Goal: Information Seeking & Learning: Learn about a topic

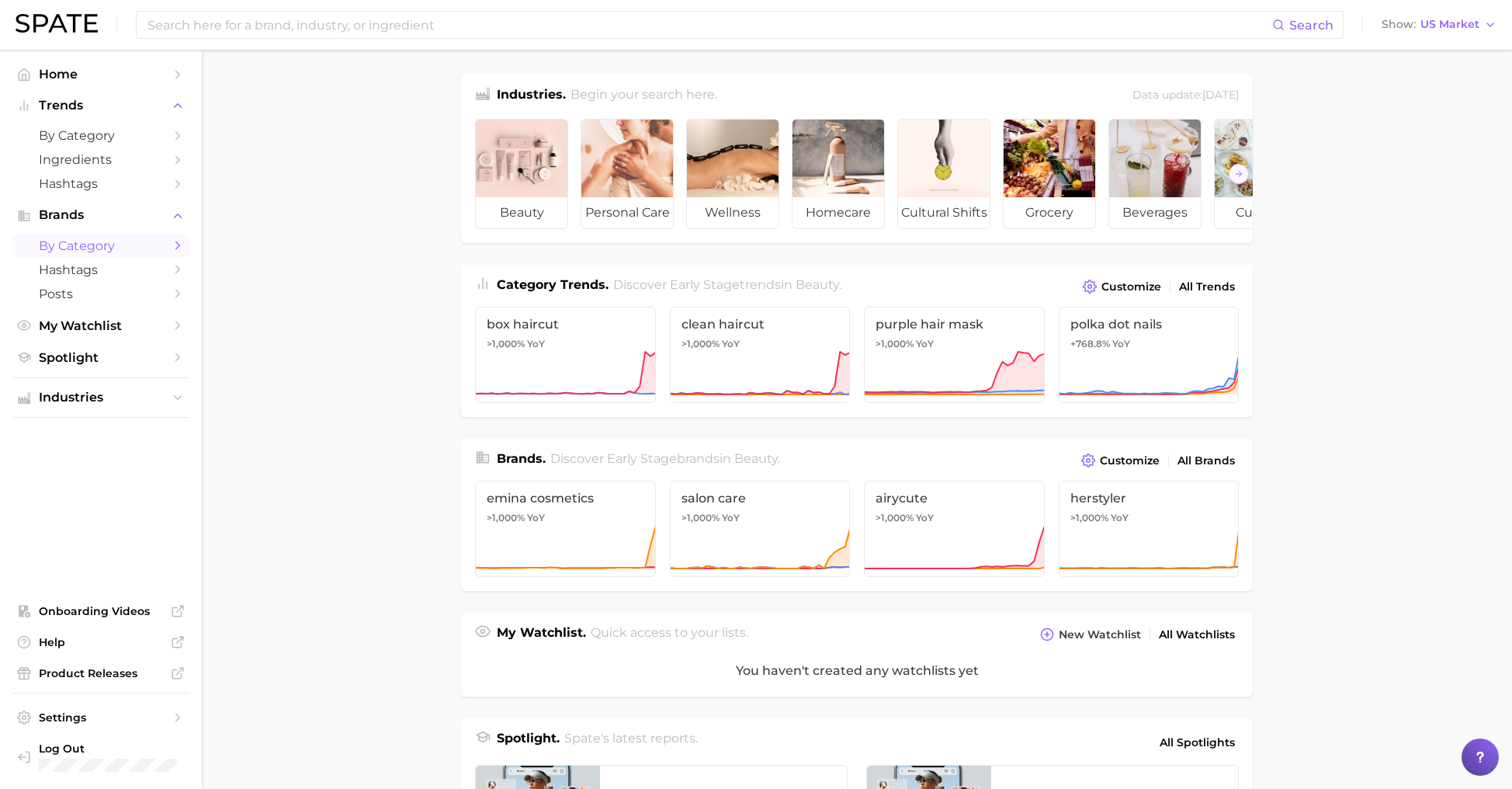
click at [68, 240] on span "by Category" at bounding box center [100, 246] width 124 height 15
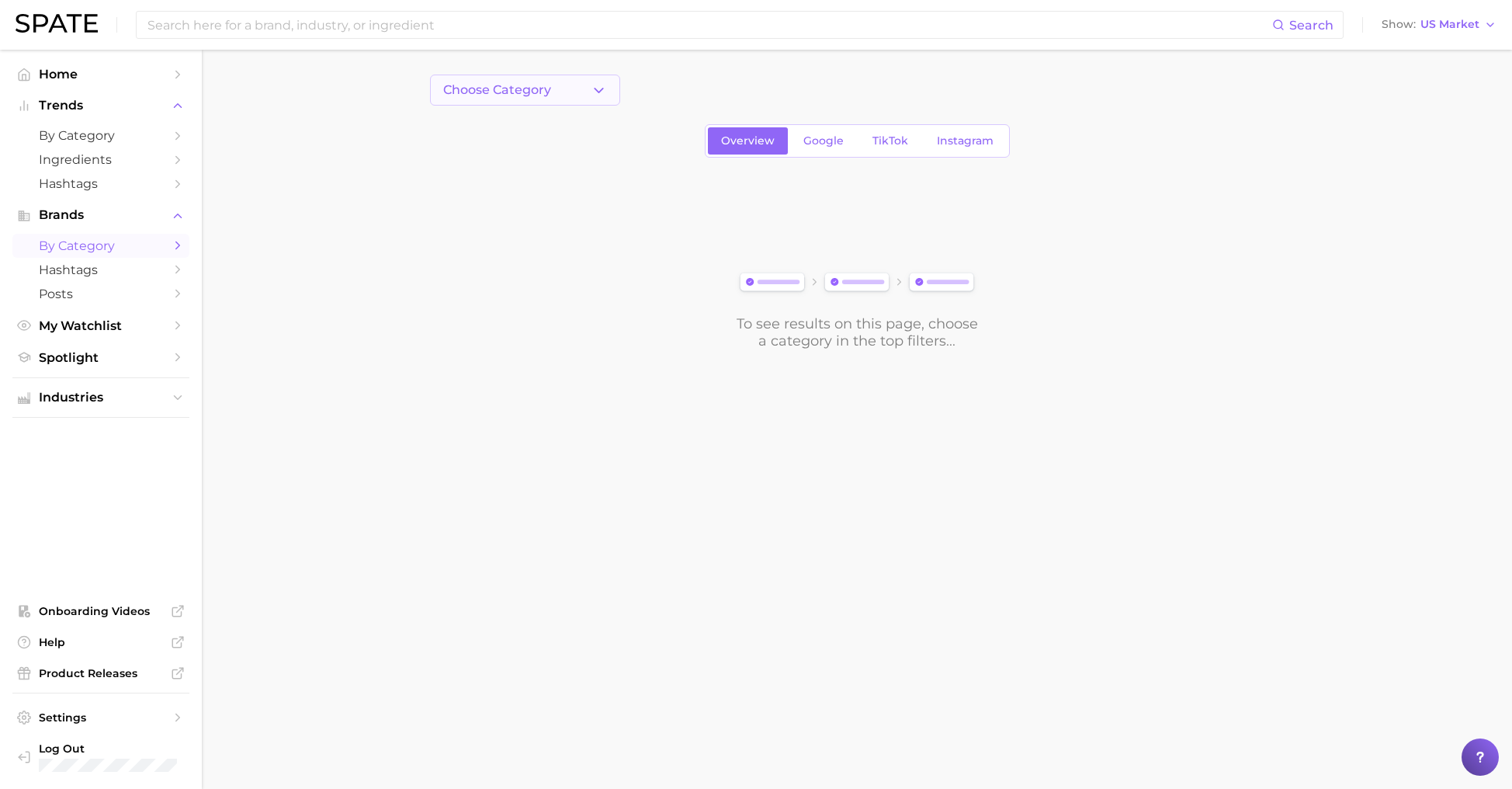
click at [526, 85] on span "Choose Category" at bounding box center [497, 90] width 108 height 14
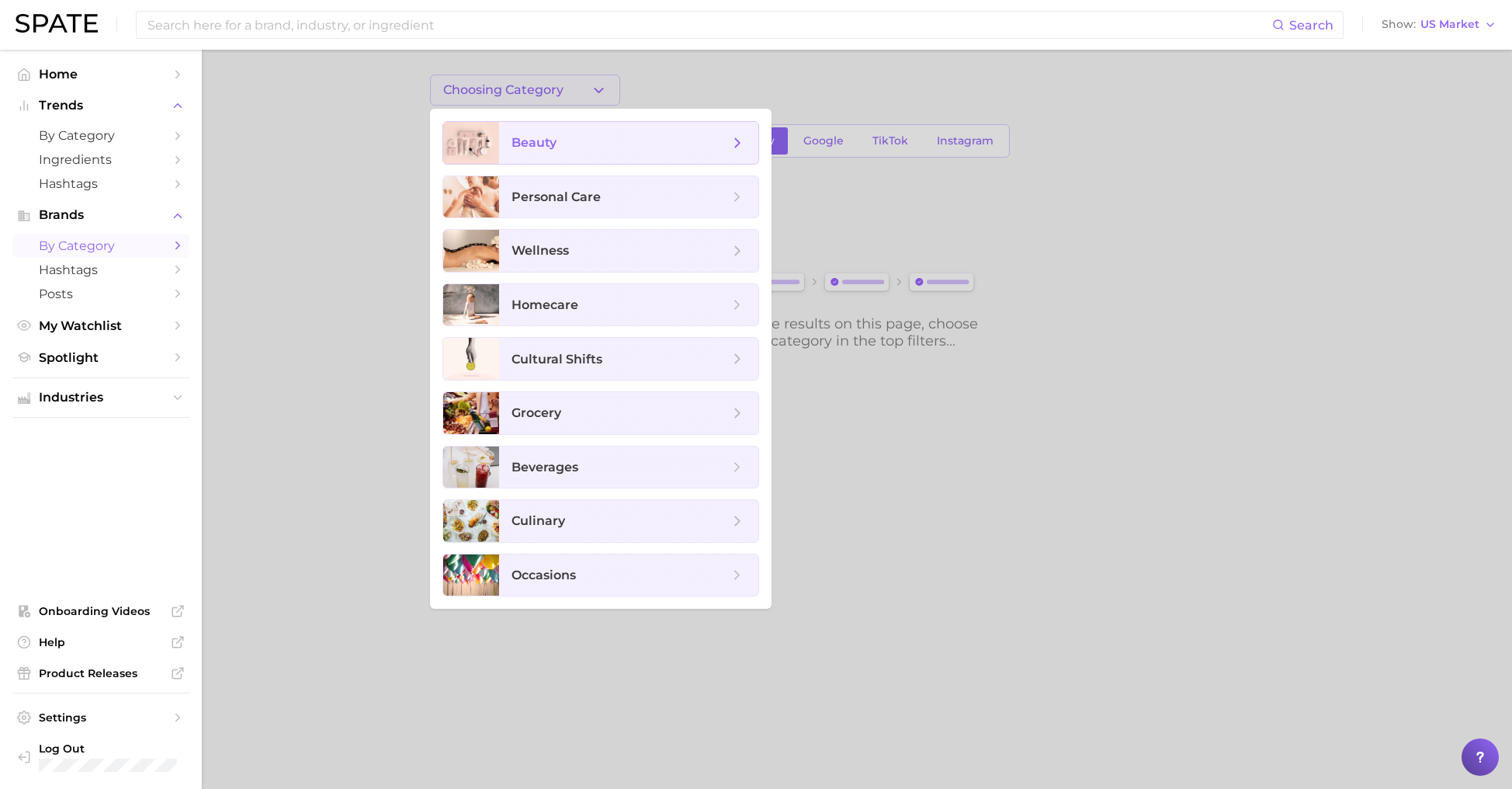
click at [567, 148] on span "beauty" at bounding box center [620, 143] width 217 height 17
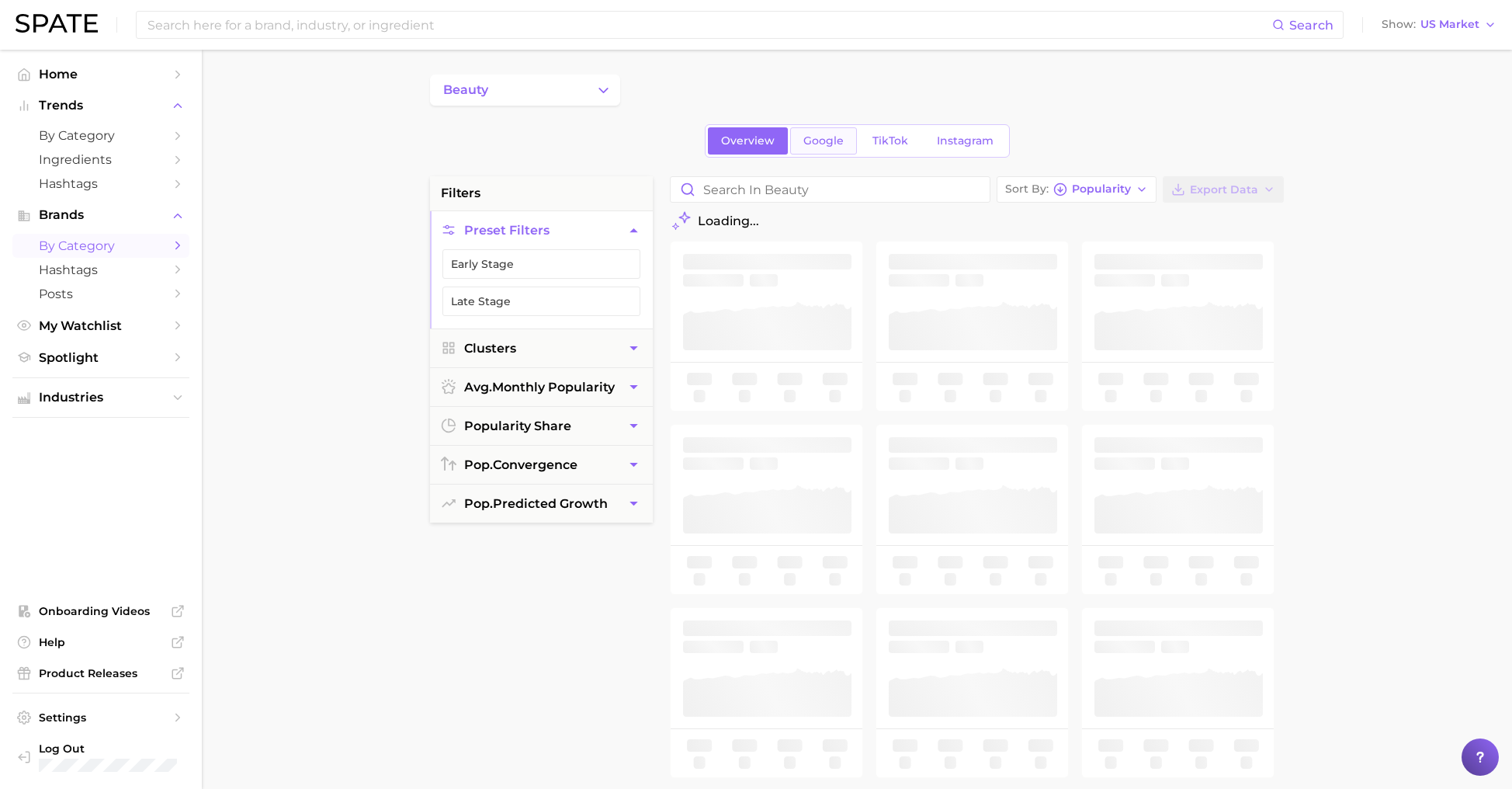
click at [851, 152] on link "Google" at bounding box center [823, 141] width 67 height 27
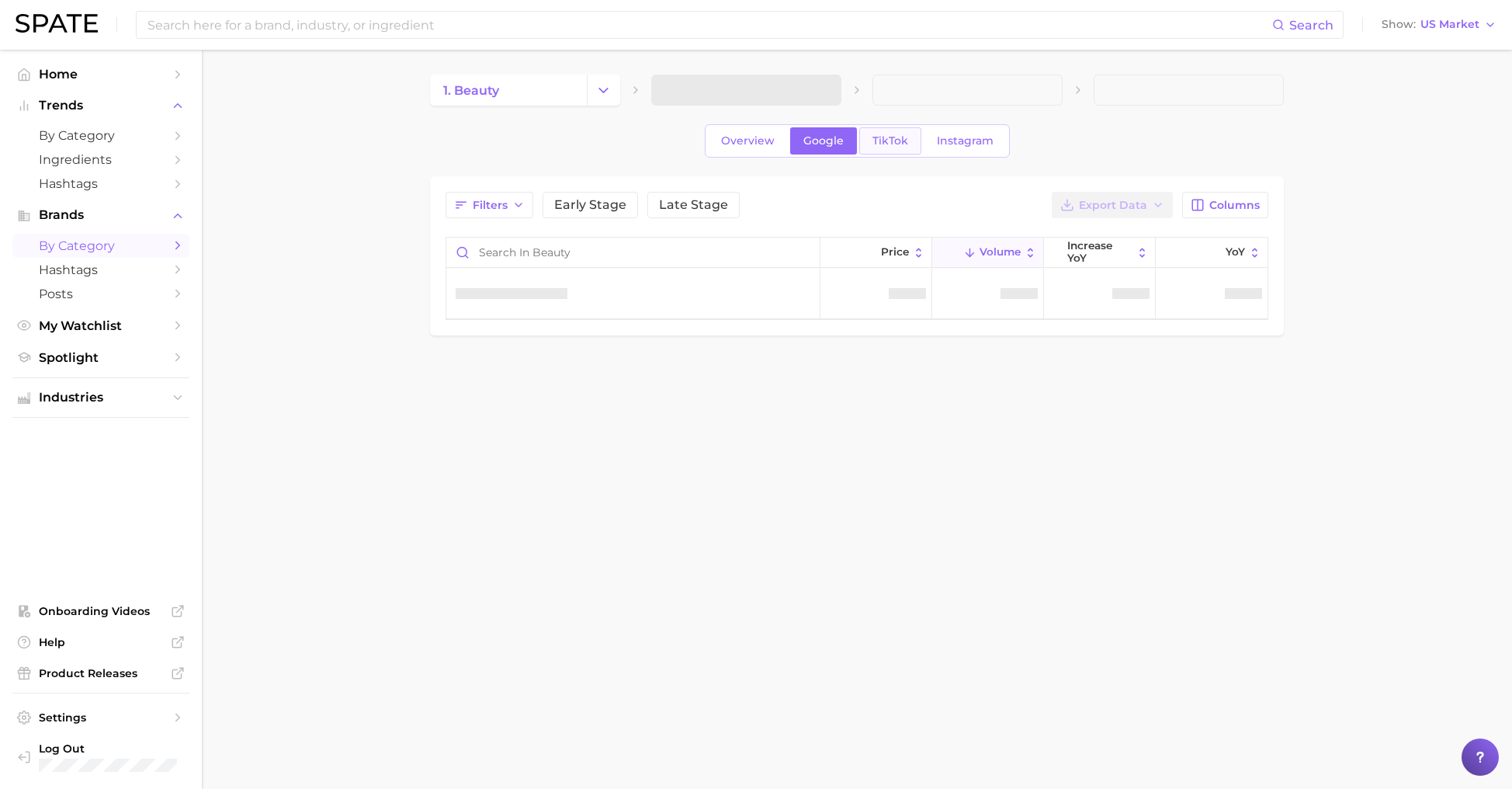
click at [892, 134] on span "TikTok" at bounding box center [890, 140] width 36 height 13
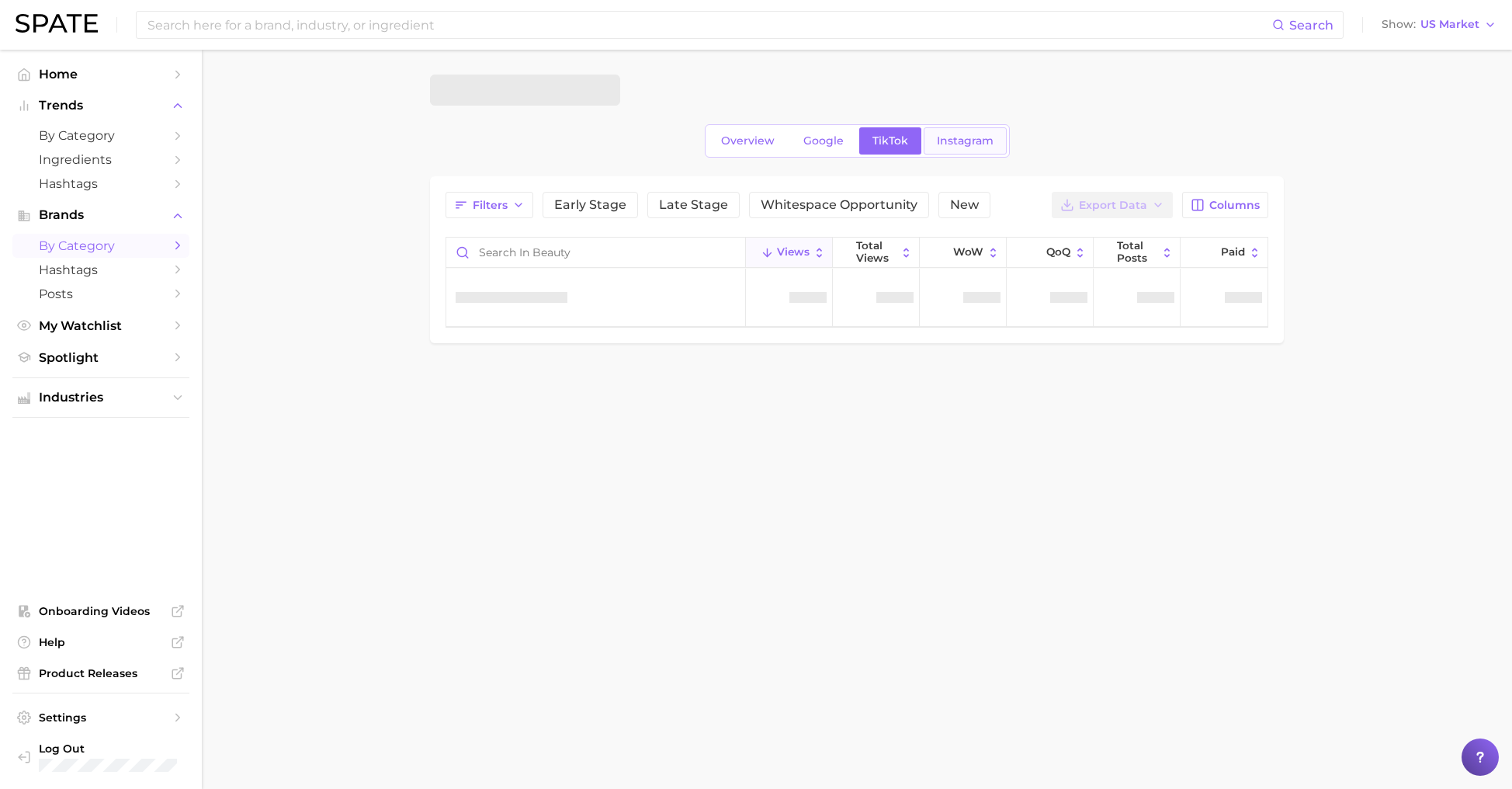
click at [932, 142] on link "Instagram" at bounding box center [965, 141] width 83 height 27
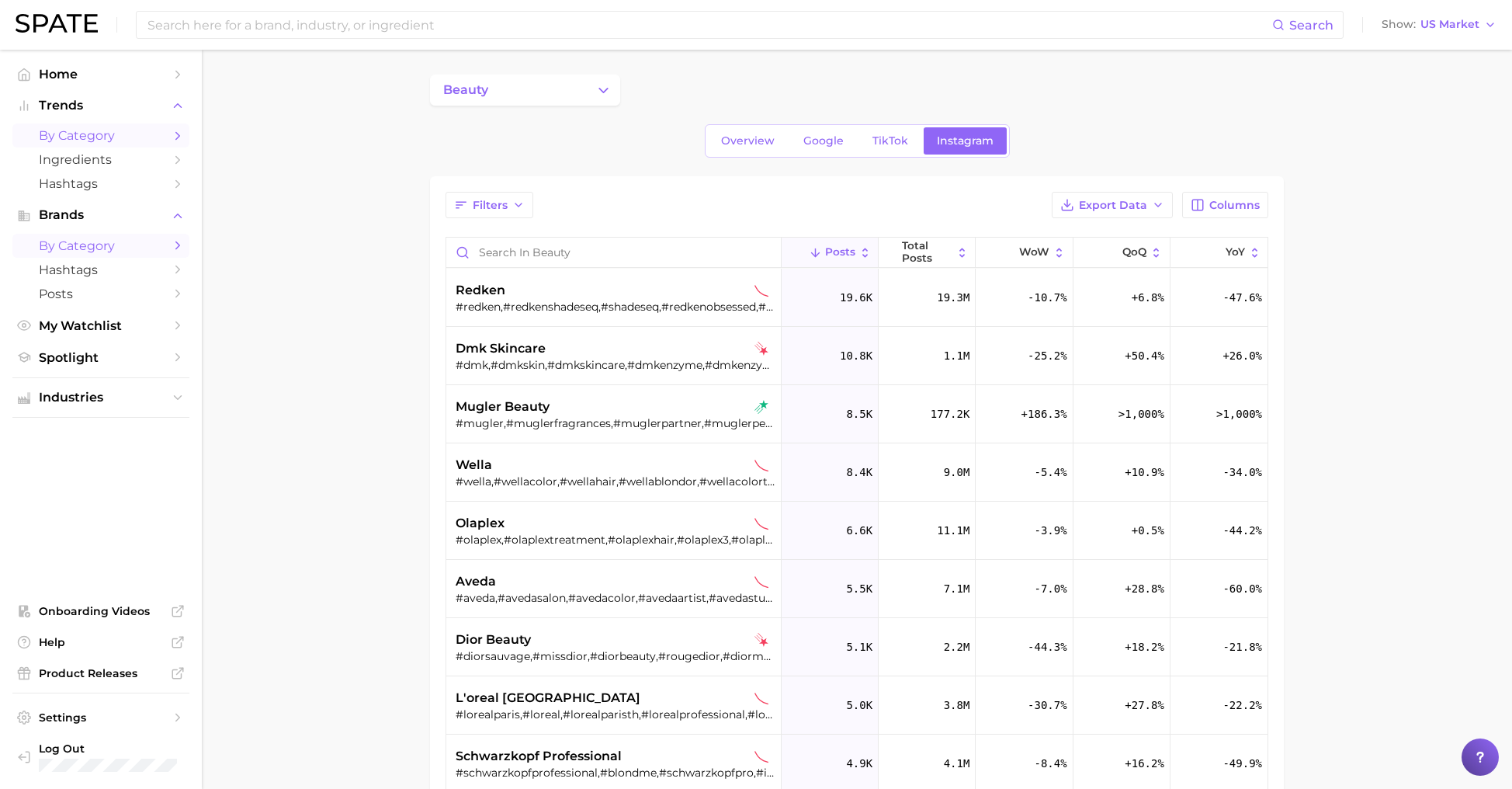
click at [100, 136] on span "by Category" at bounding box center [100, 135] width 124 height 15
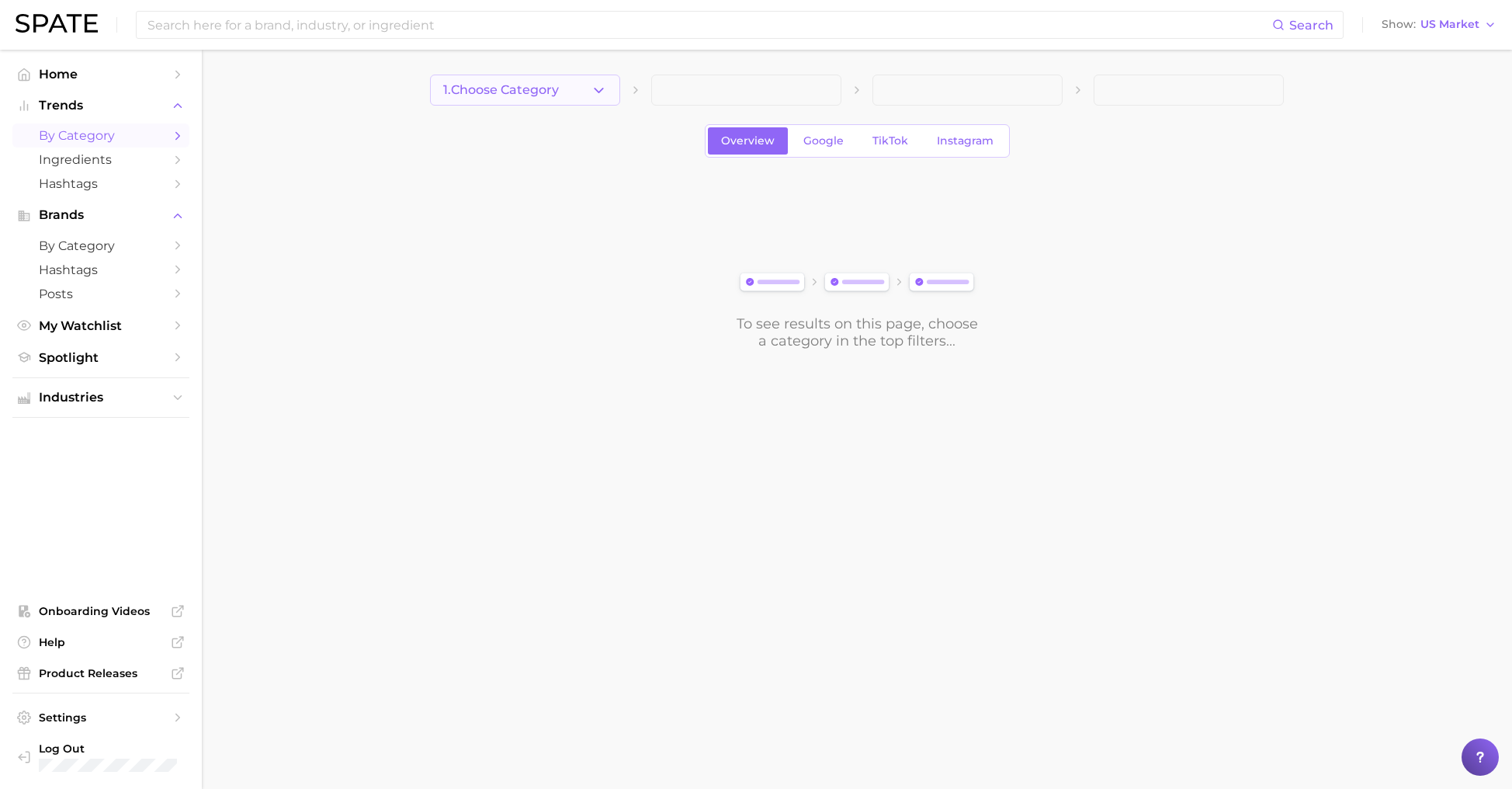
click at [504, 94] on span "1. Choose Category" at bounding box center [501, 90] width 116 height 14
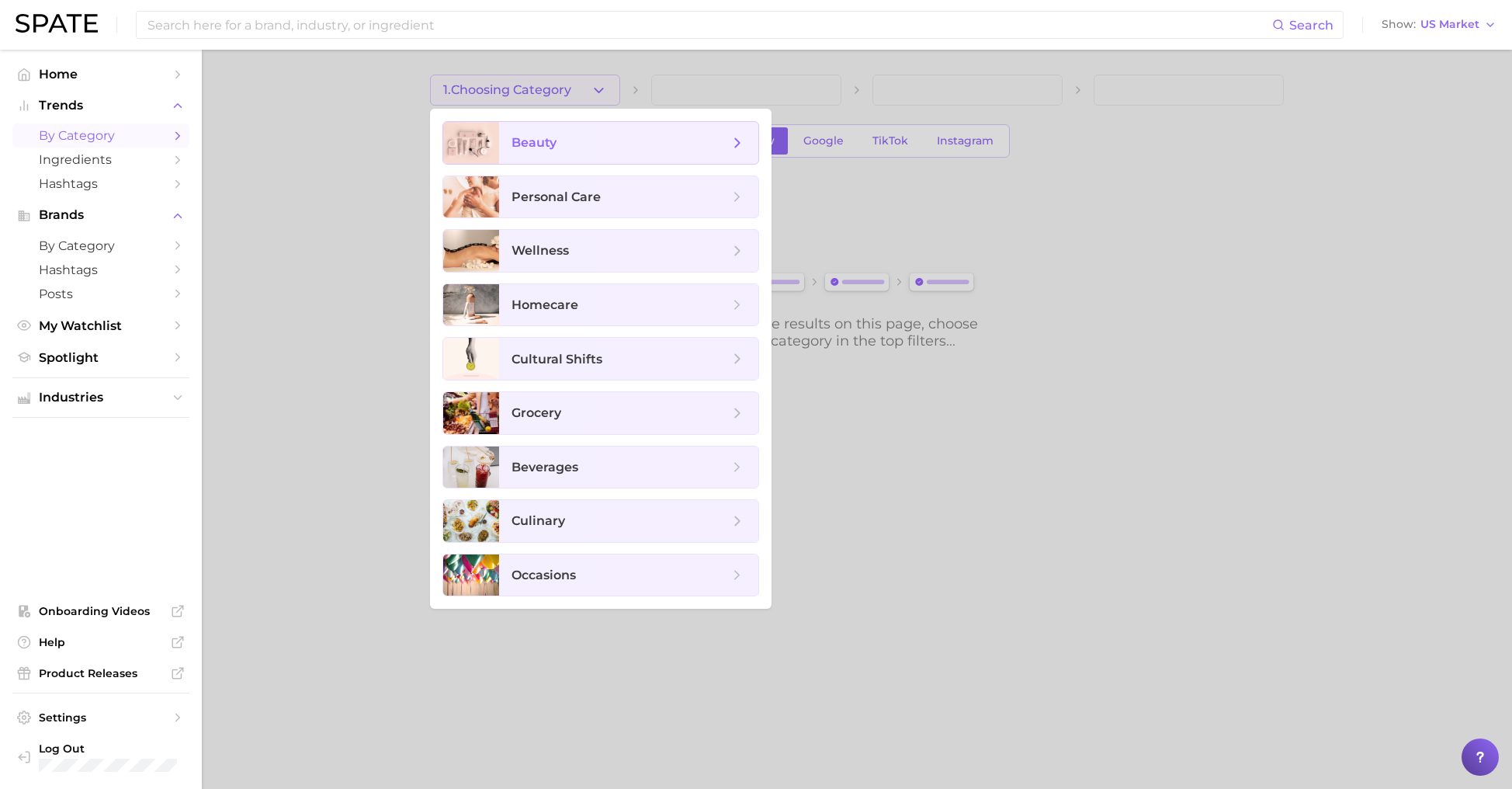
click at [551, 163] on div "beauty" at bounding box center [600, 143] width 317 height 44
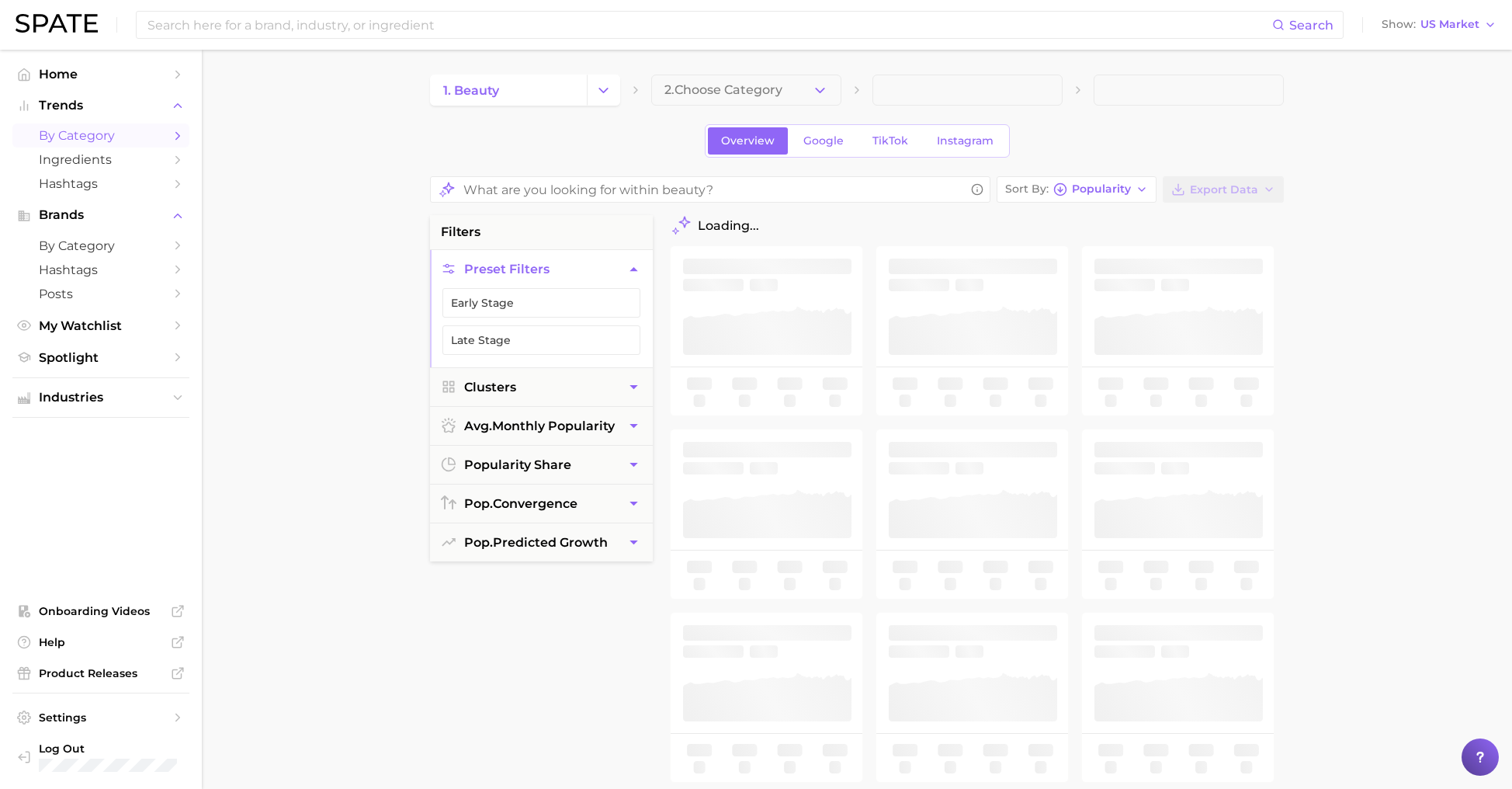
click at [754, 96] on span "2. Choose Category" at bounding box center [723, 90] width 118 height 14
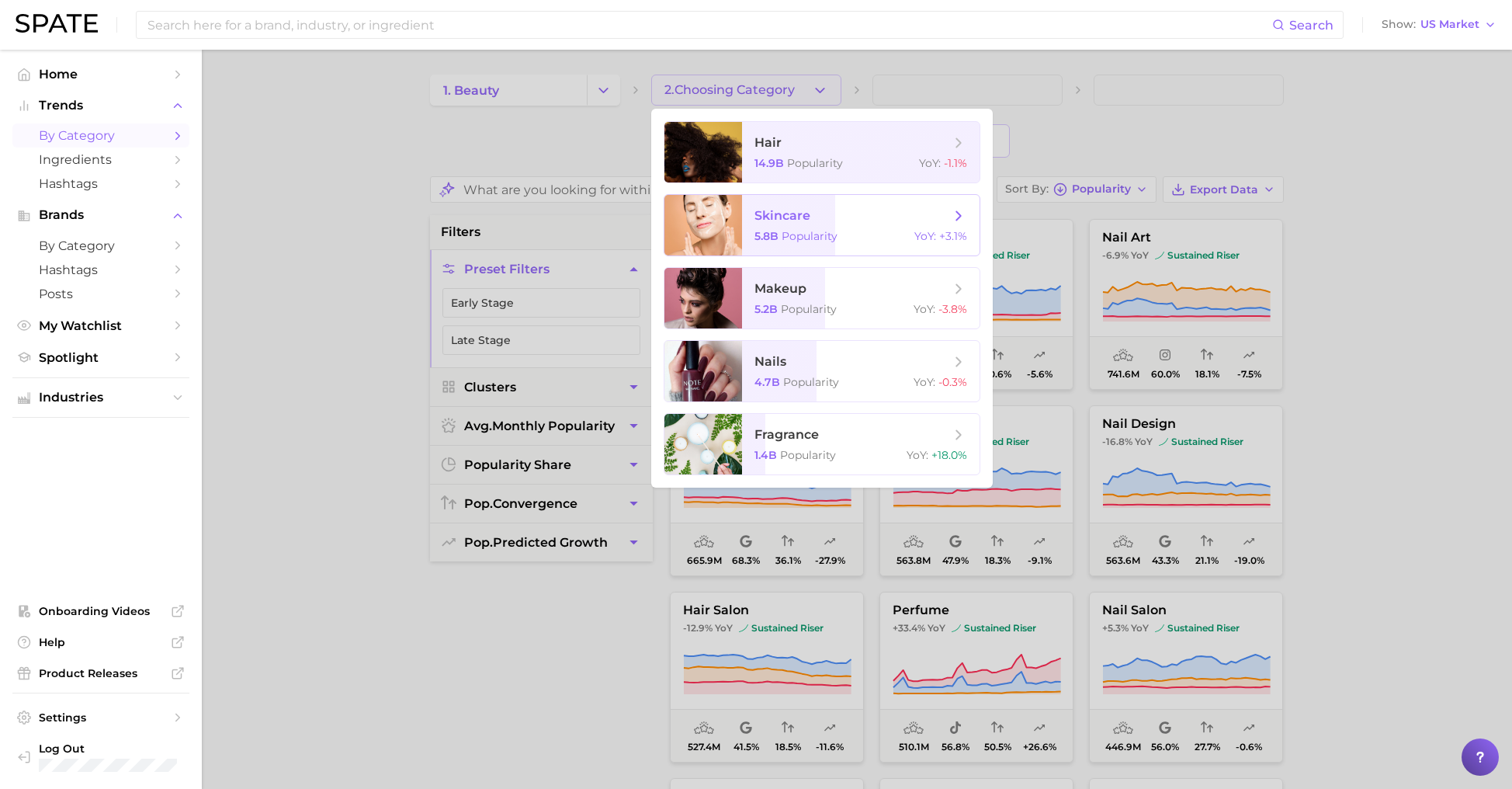
click at [803, 215] on span "skincare" at bounding box center [782, 215] width 56 height 15
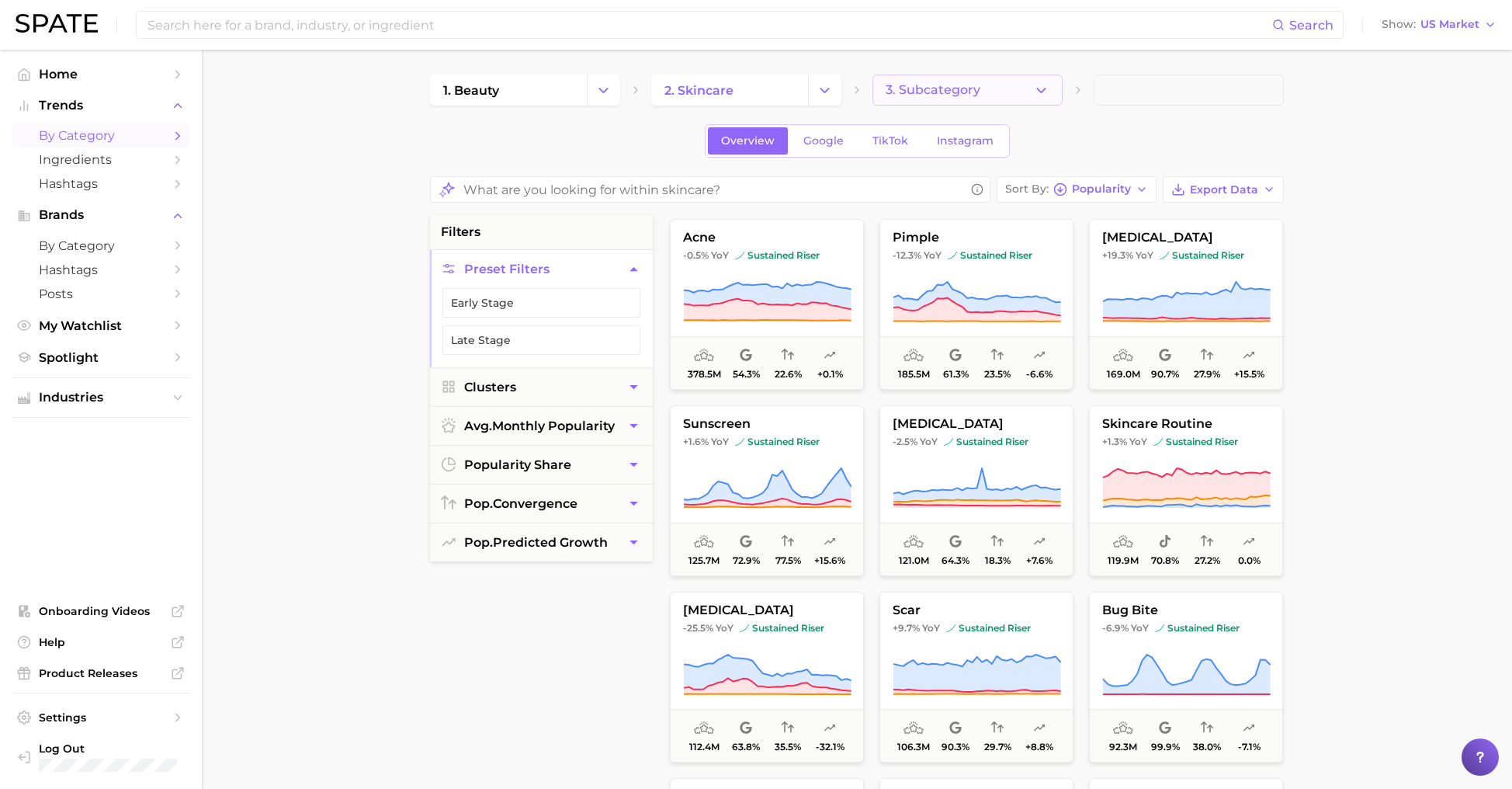
click at [1021, 90] on button "3. Subcategory" at bounding box center [968, 90] width 191 height 31
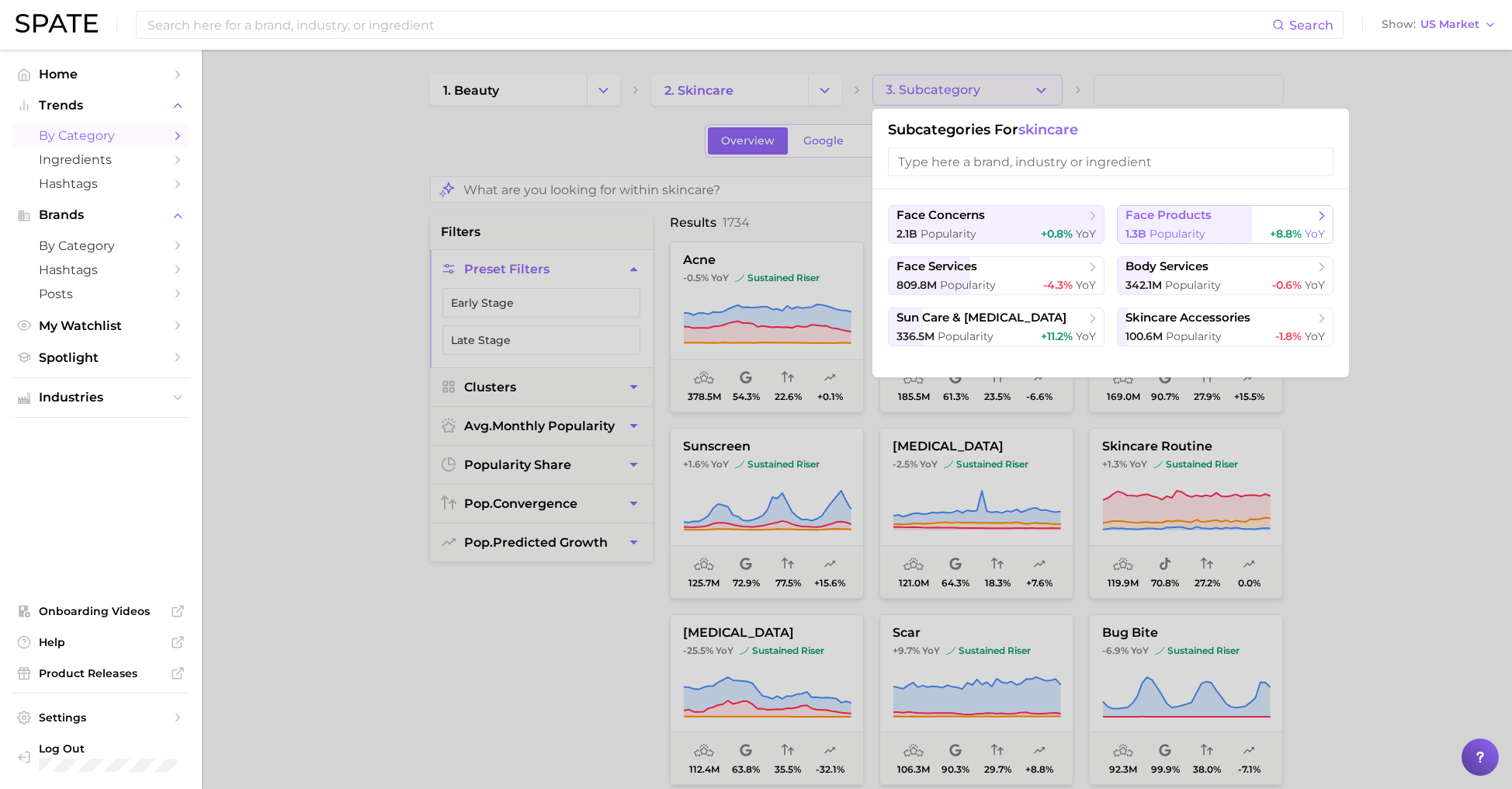
click at [1162, 223] on button "face products 1.3b Popularity +8.8% YoY" at bounding box center [1225, 224] width 216 height 39
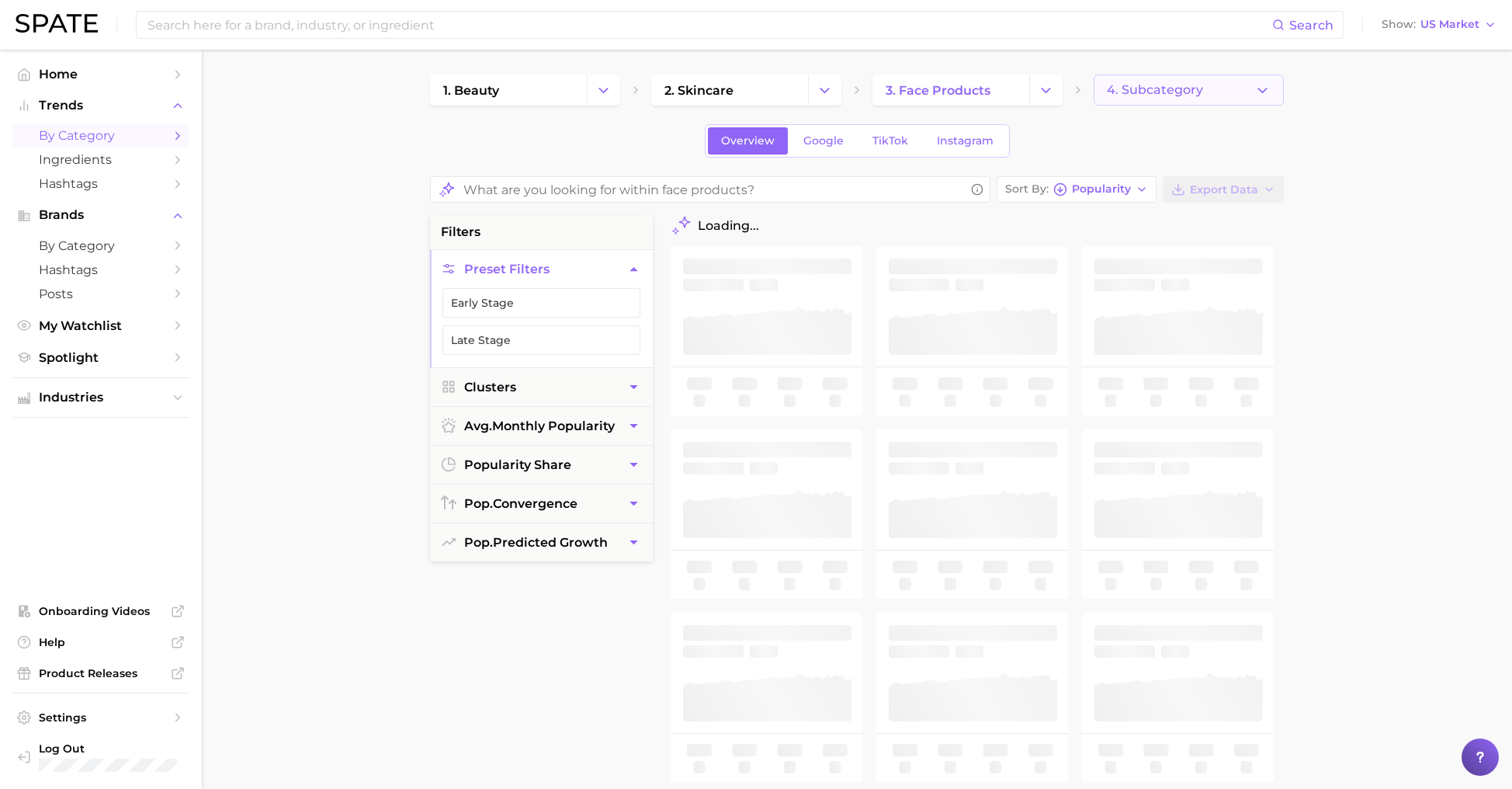
click at [1132, 88] on span "4. Subcategory" at bounding box center [1155, 90] width 96 height 14
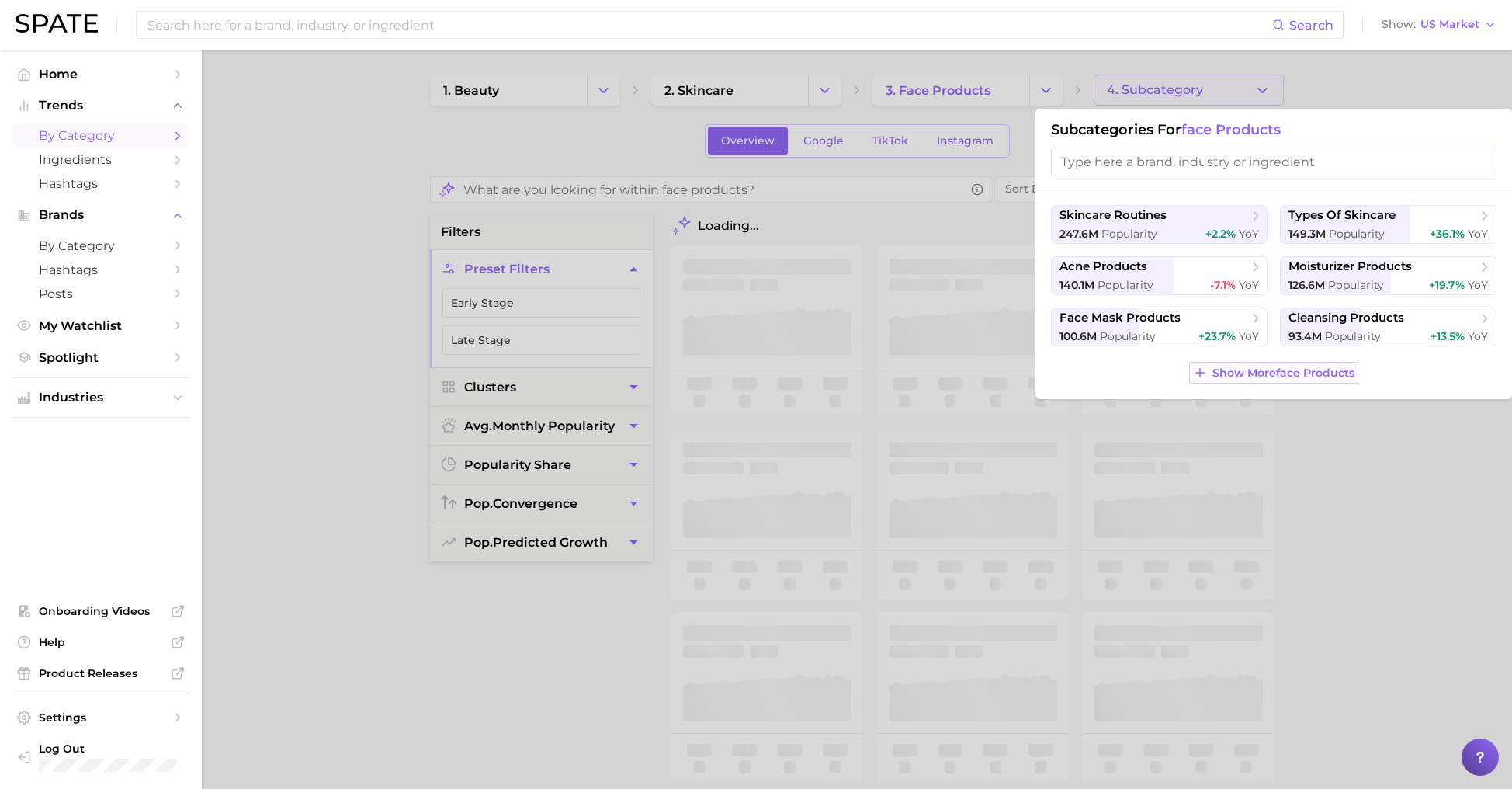
click at [1245, 378] on span "Show More face products" at bounding box center [1283, 373] width 142 height 13
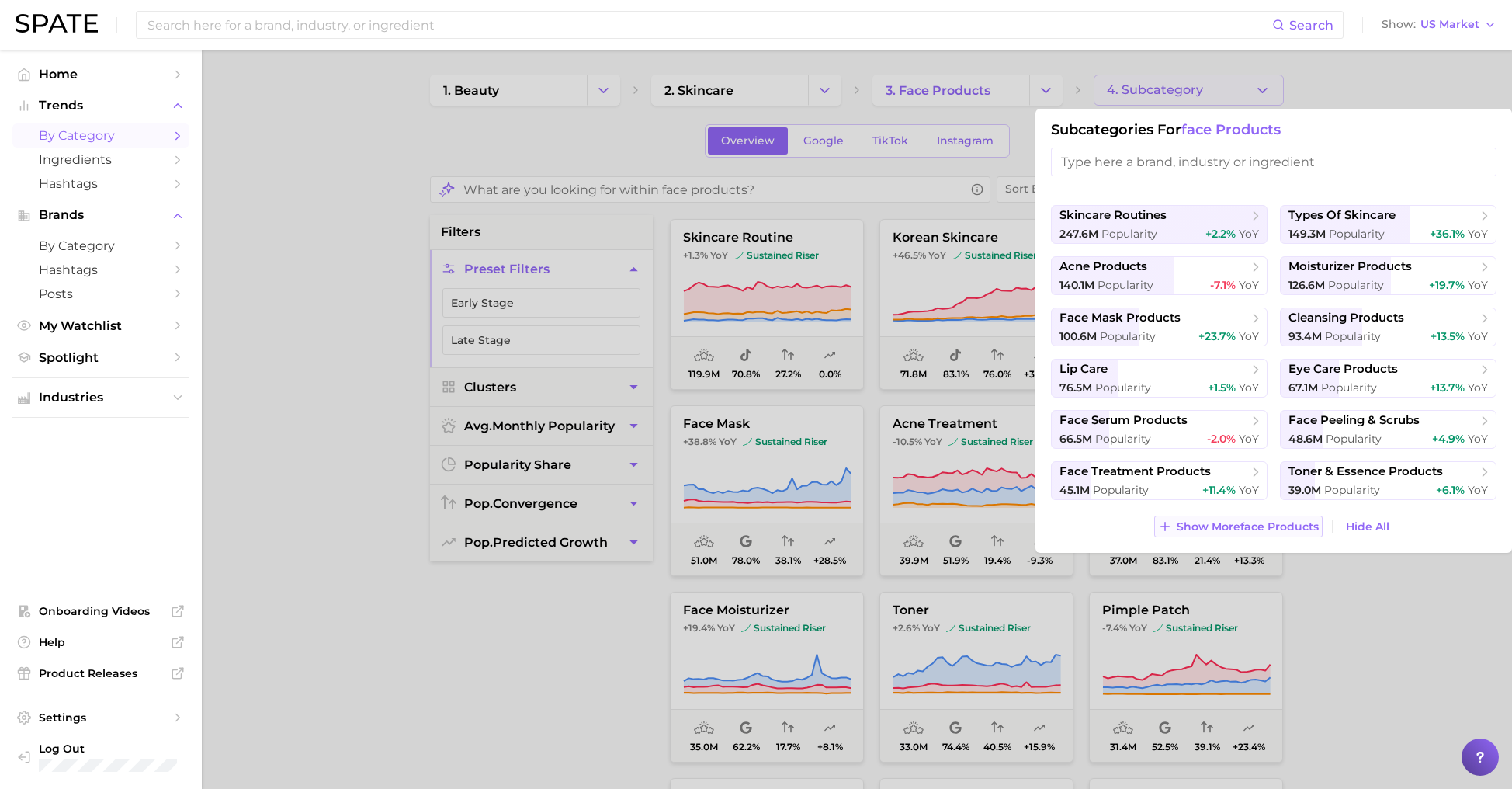
click at [1262, 531] on button "Show More face products" at bounding box center [1238, 525] width 168 height 21
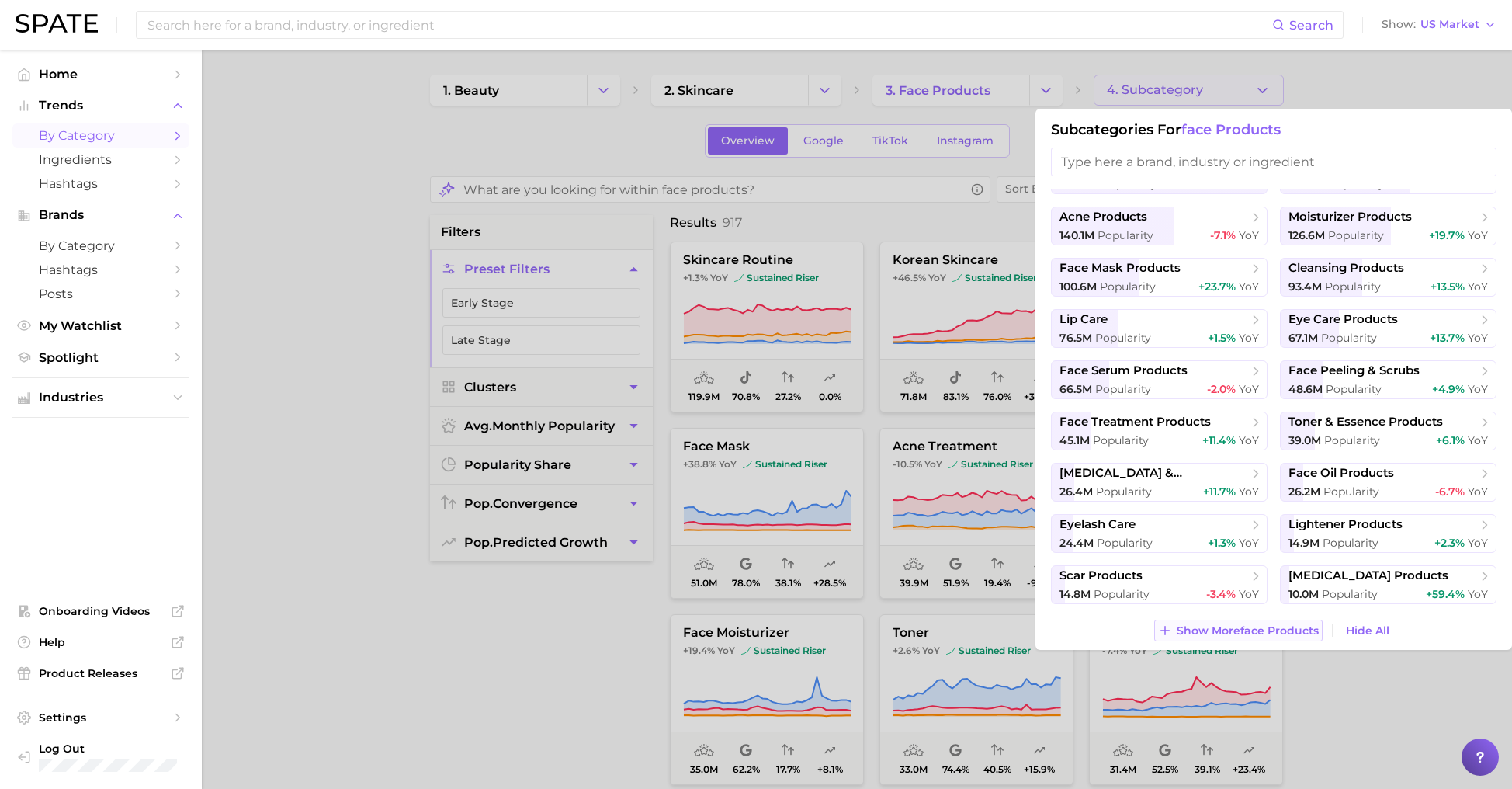
scroll to position [56, 0]
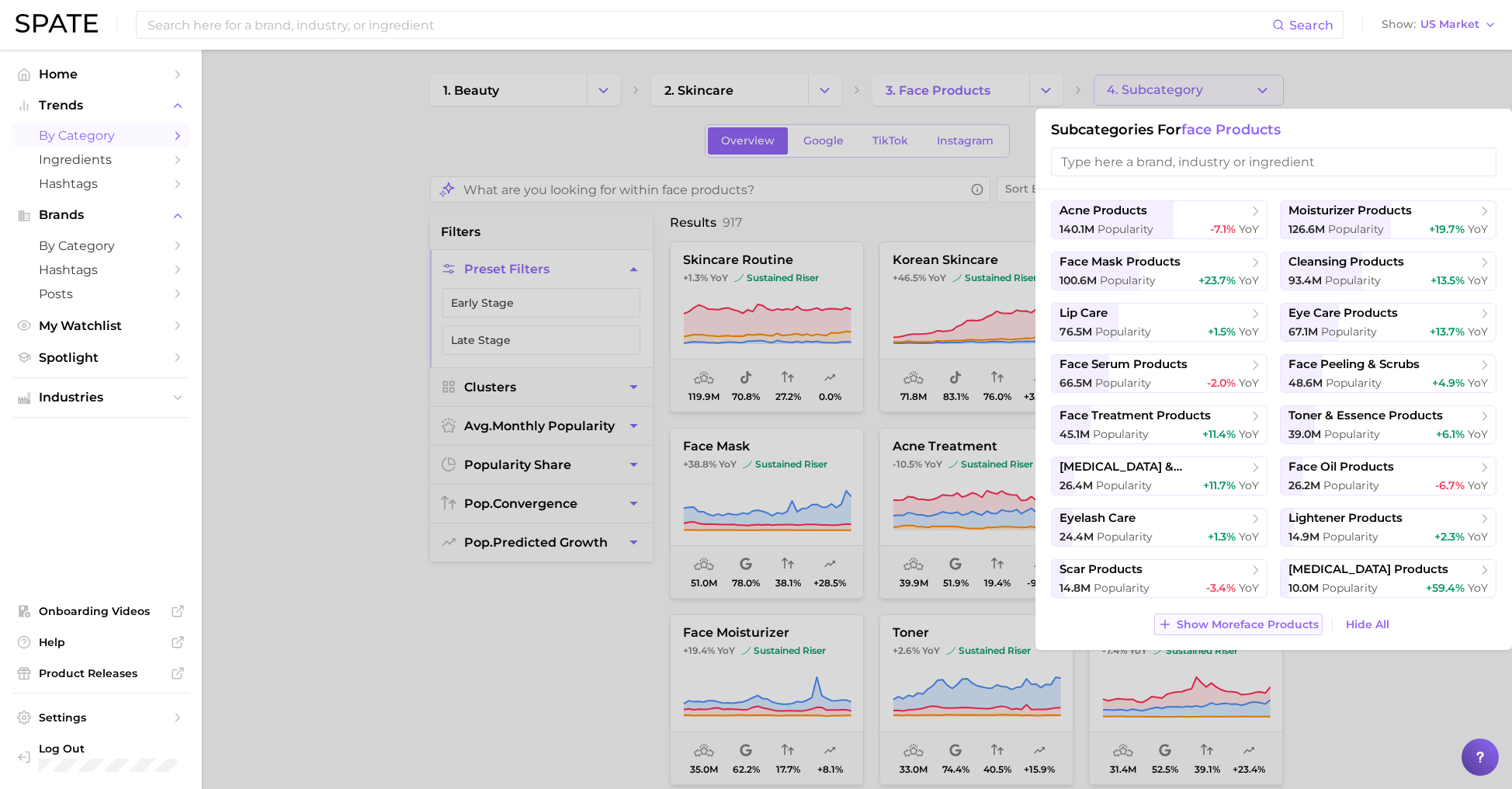
click at [1262, 622] on span "Show More face products" at bounding box center [1248, 624] width 142 height 13
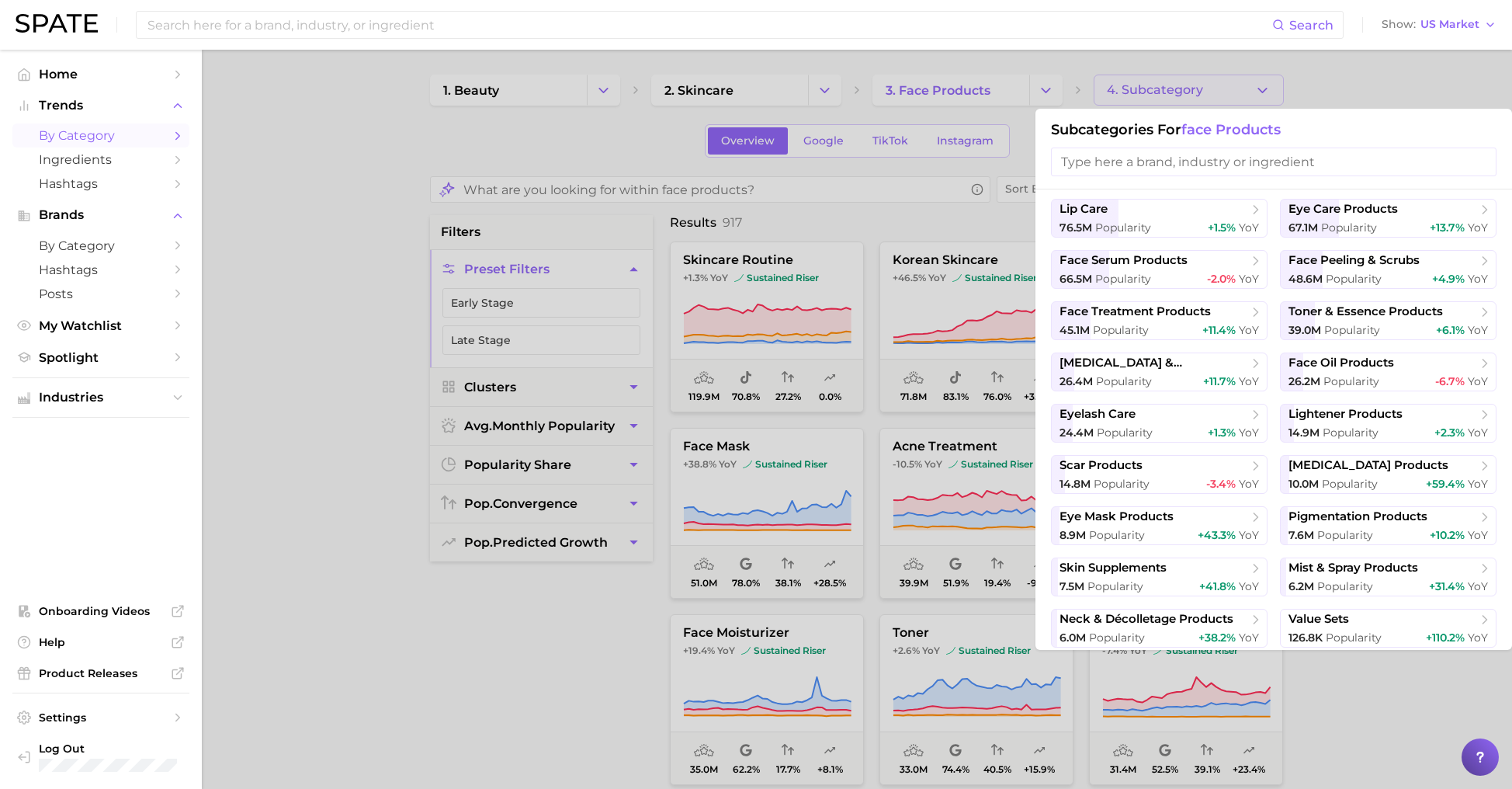
scroll to position [209, 0]
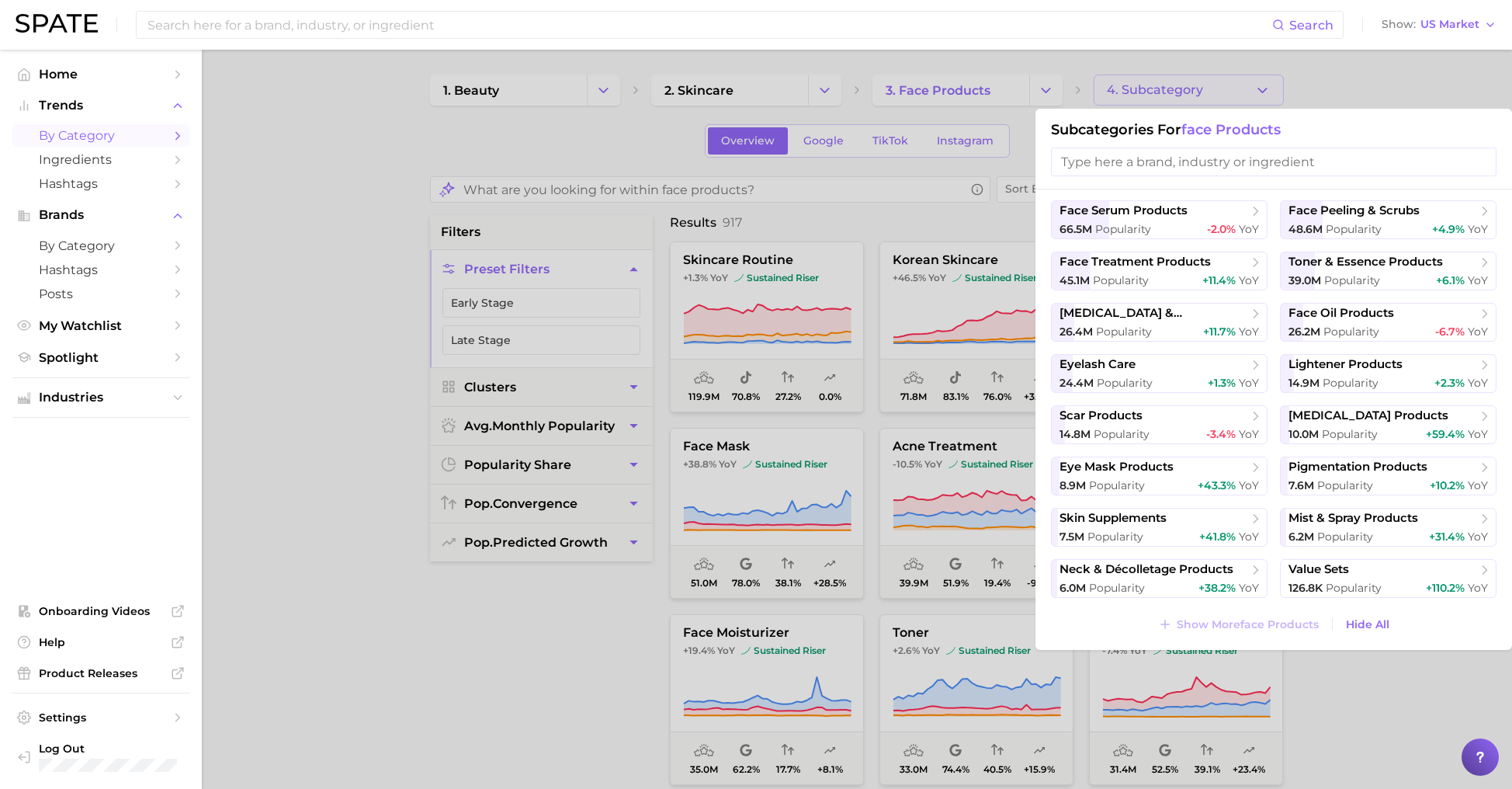
click at [1044, 84] on div at bounding box center [756, 394] width 1512 height 789
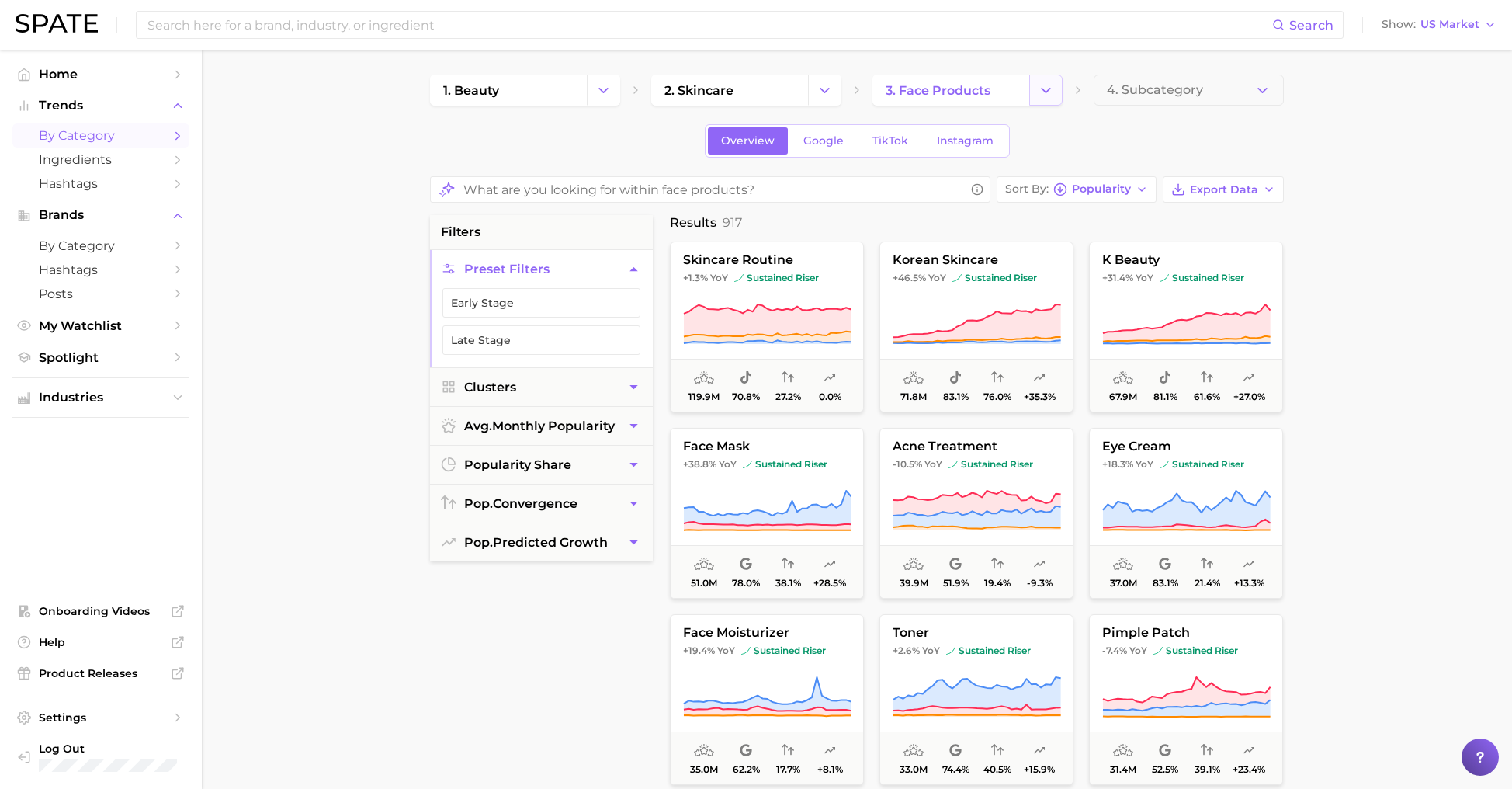
click at [1053, 86] on icon "Change Category" at bounding box center [1046, 90] width 16 height 16
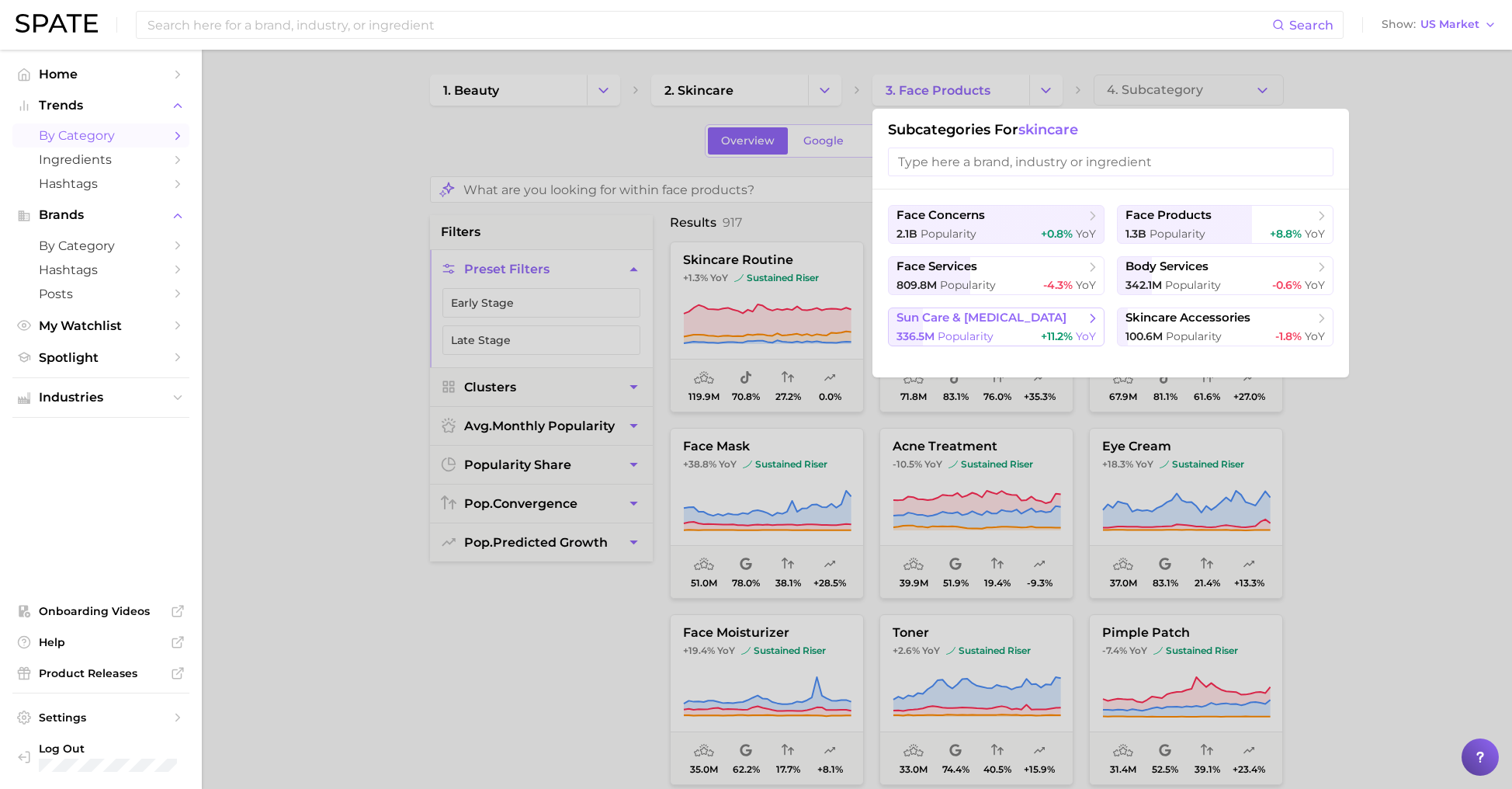
click at [1038, 330] on div "336.5m Popularity +11.2% YoY" at bounding box center [996, 336] width 199 height 15
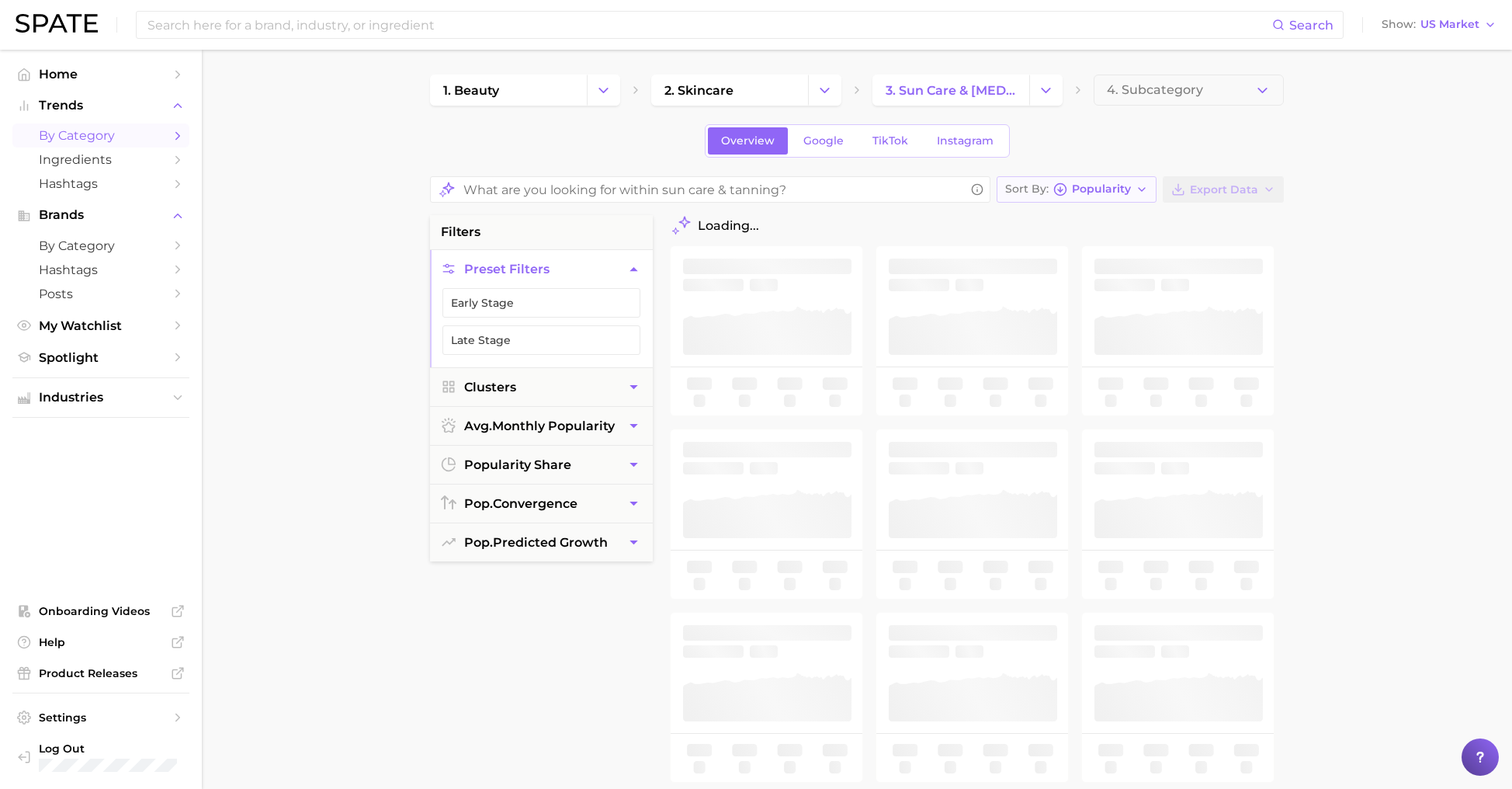
click at [1096, 189] on span "Popularity" at bounding box center [1102, 189] width 59 height 9
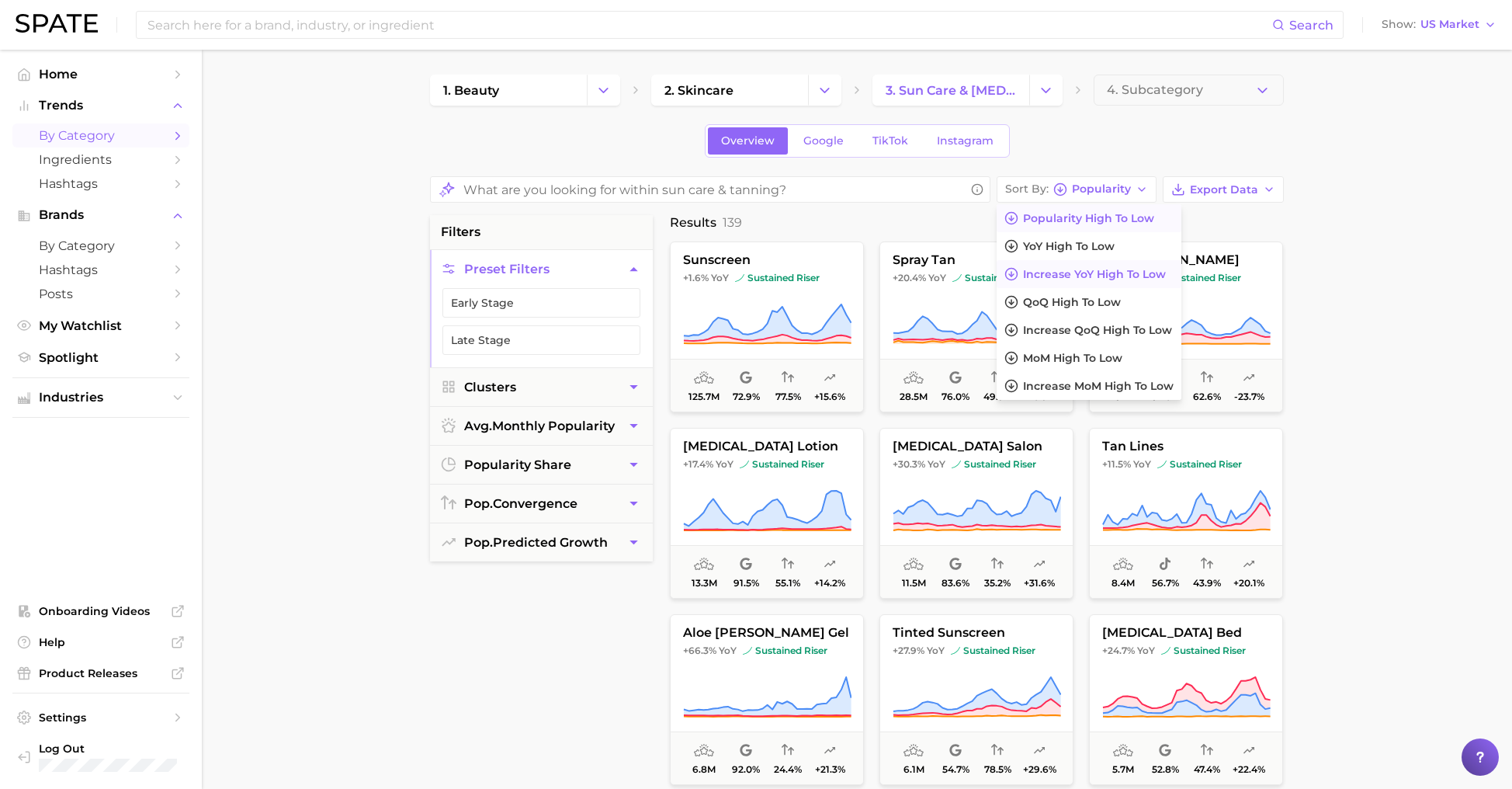
click at [1084, 264] on button "Increase YoY high to low" at bounding box center [1089, 274] width 185 height 28
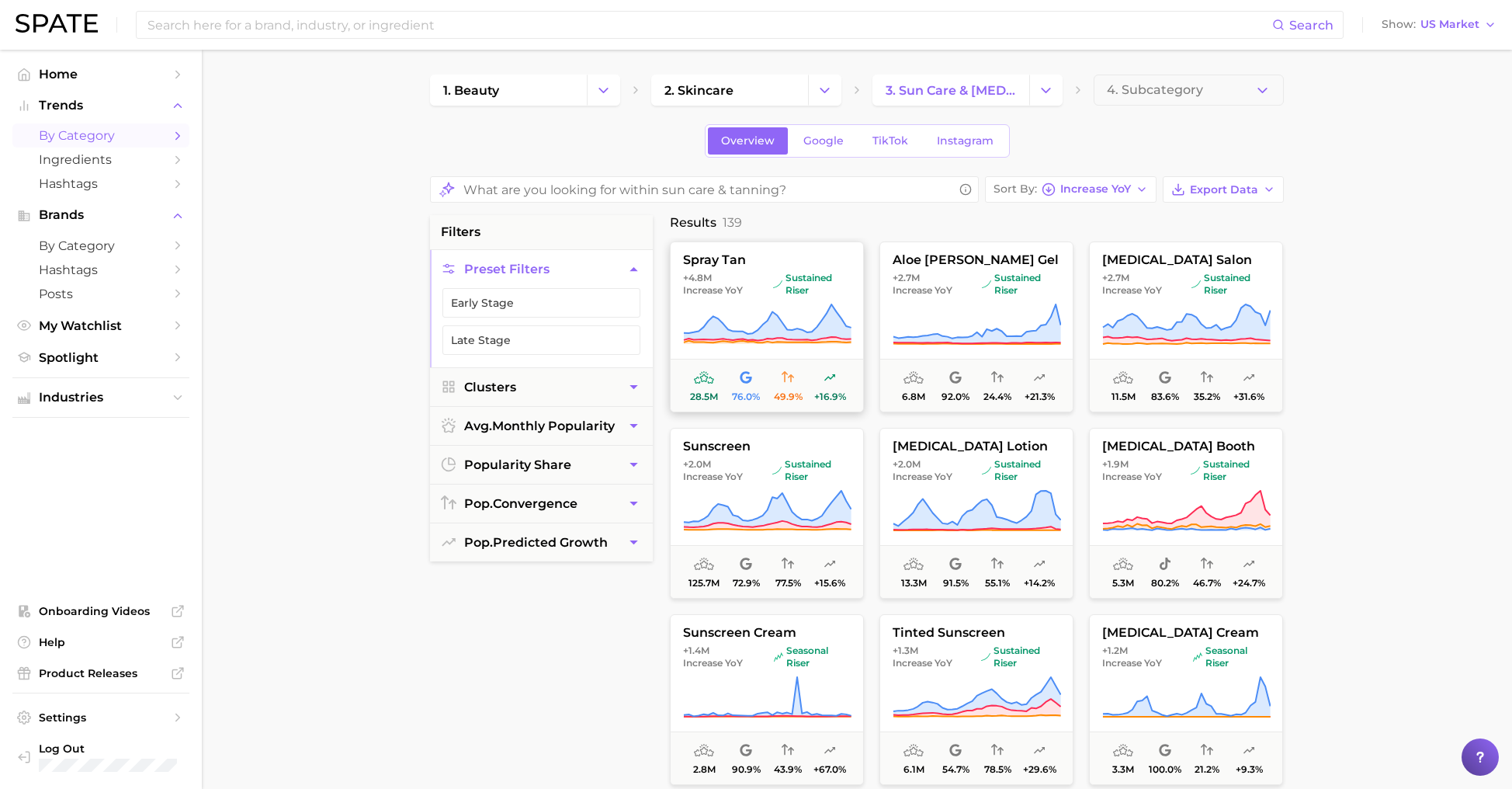
click at [787, 294] on span "sustained riser" at bounding box center [812, 283] width 77 height 25
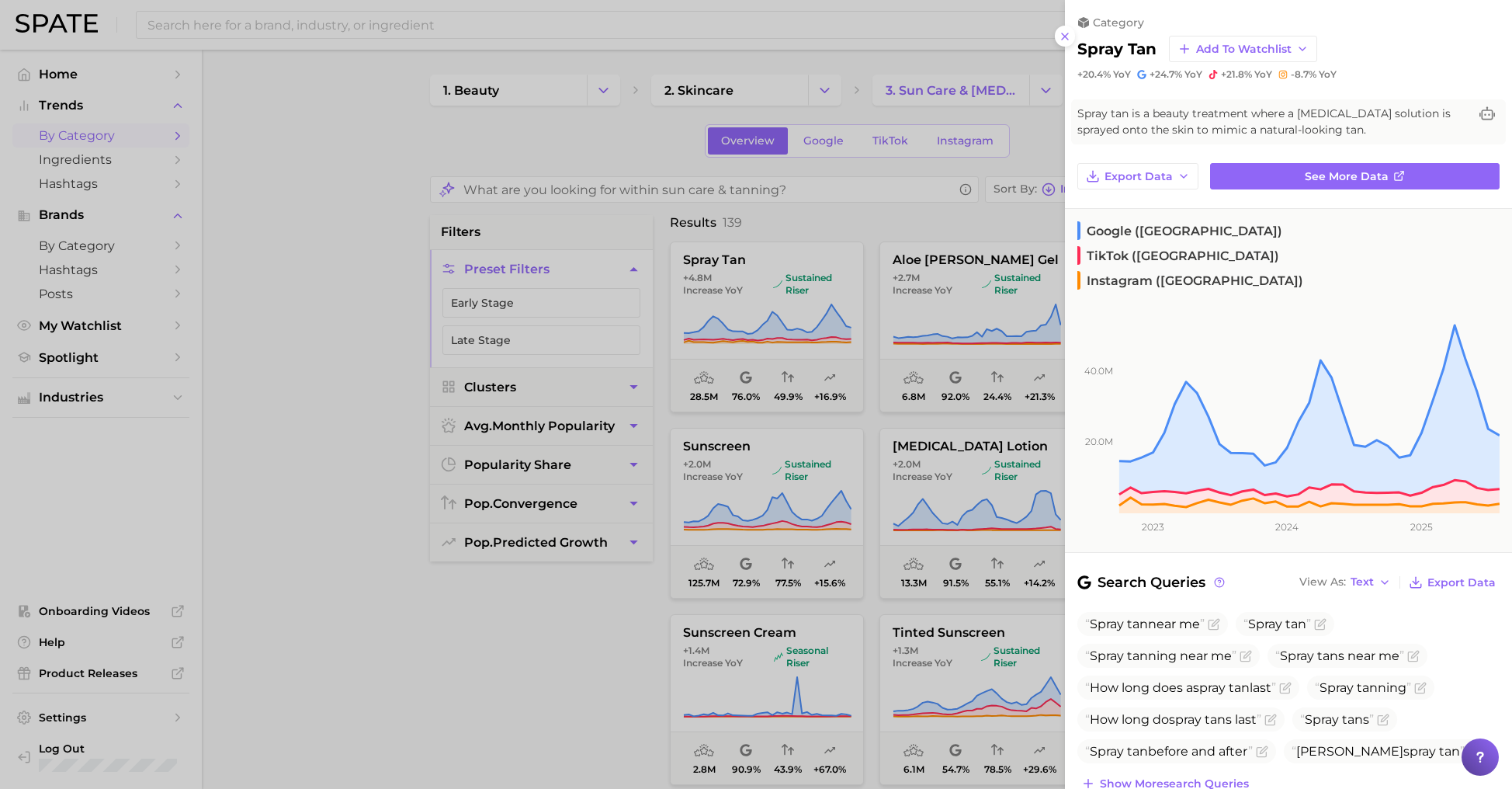
click at [826, 224] on div at bounding box center [756, 394] width 1512 height 789
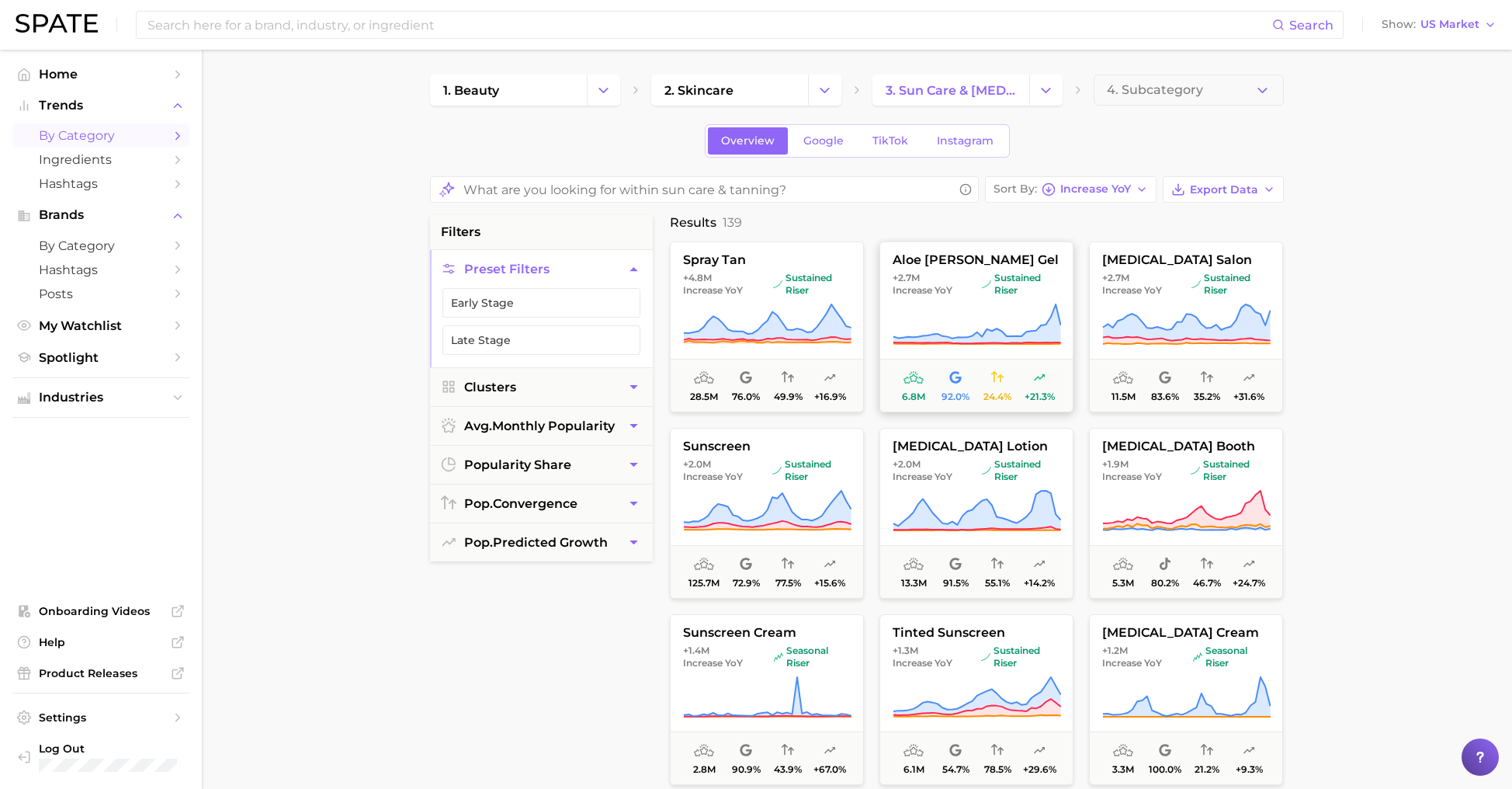
click at [952, 282] on span "+2.7m Increase YoY" at bounding box center [934, 283] width 83 height 25
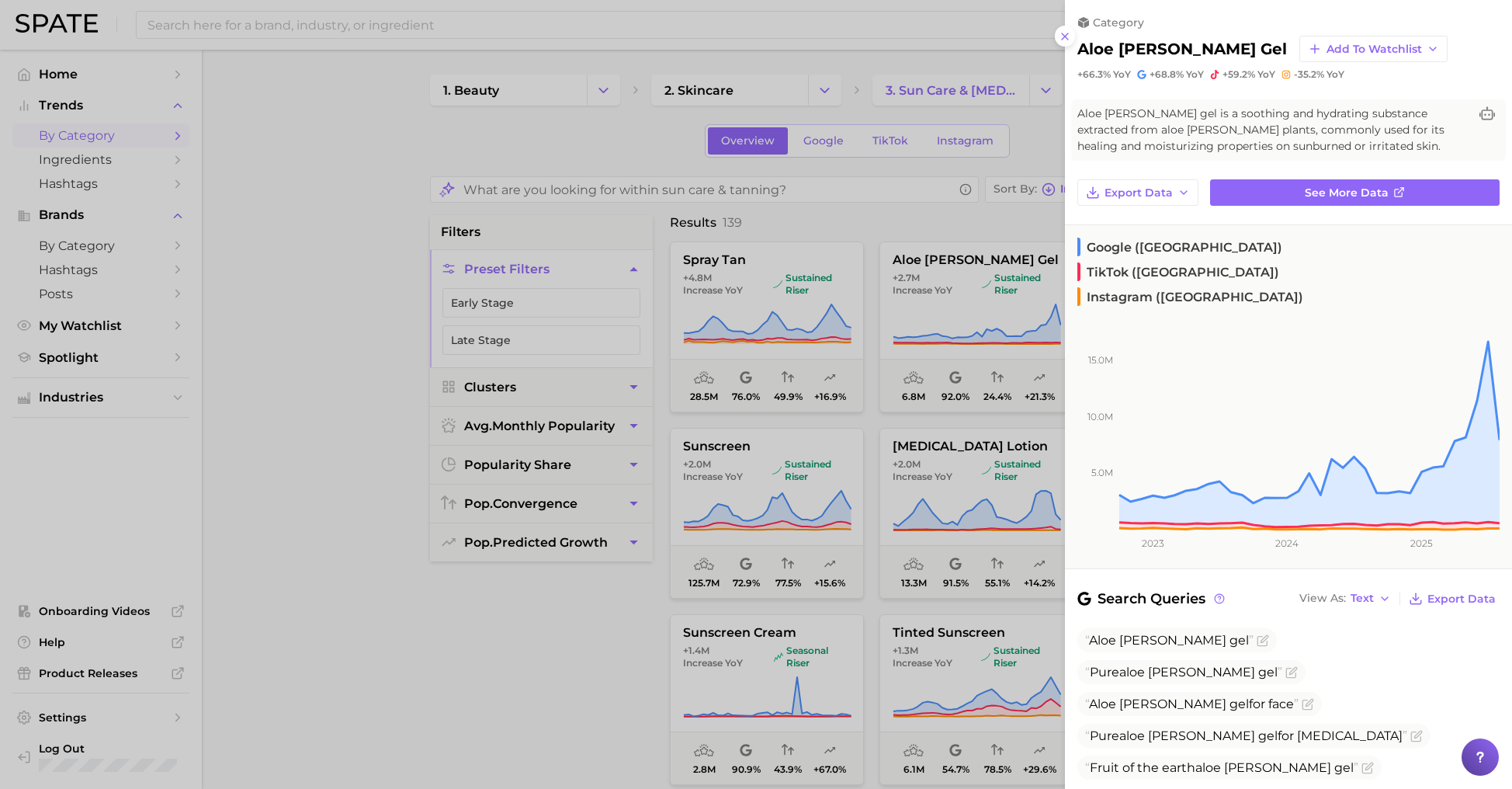
click at [886, 216] on div at bounding box center [756, 394] width 1512 height 789
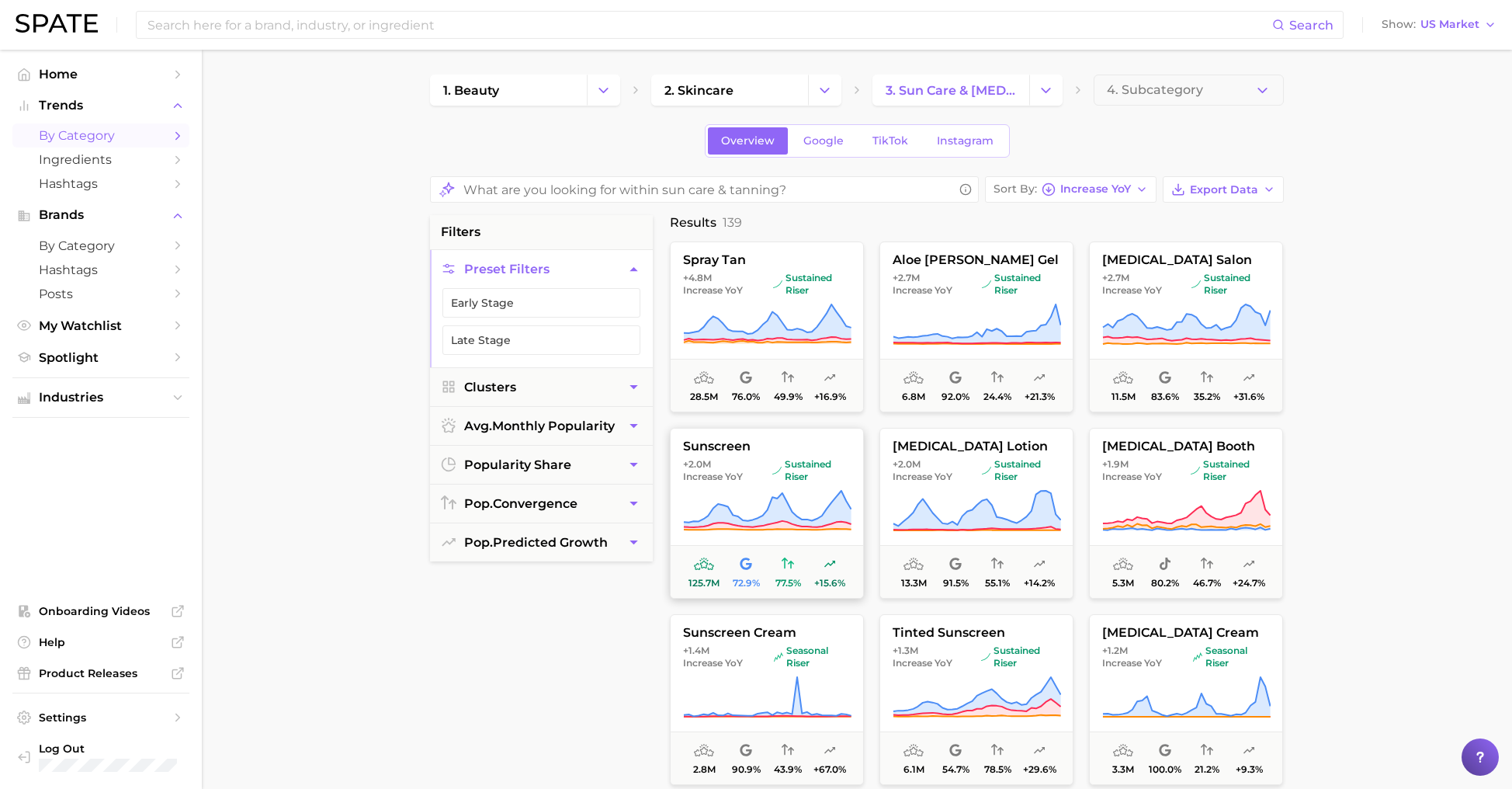
click at [757, 478] on span "+2.0m Increase YoY" at bounding box center [725, 470] width 83 height 25
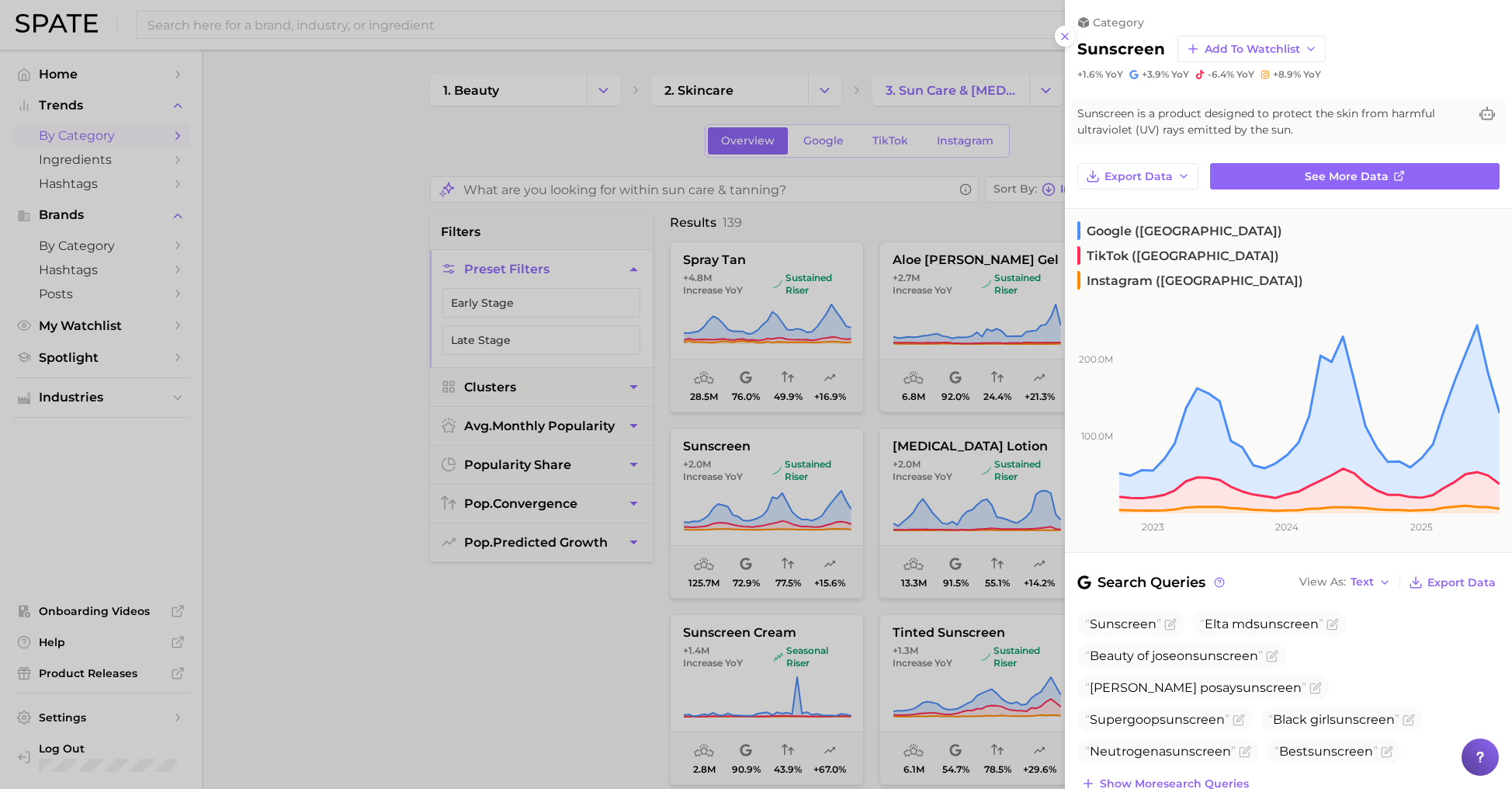
scroll to position [4, 0]
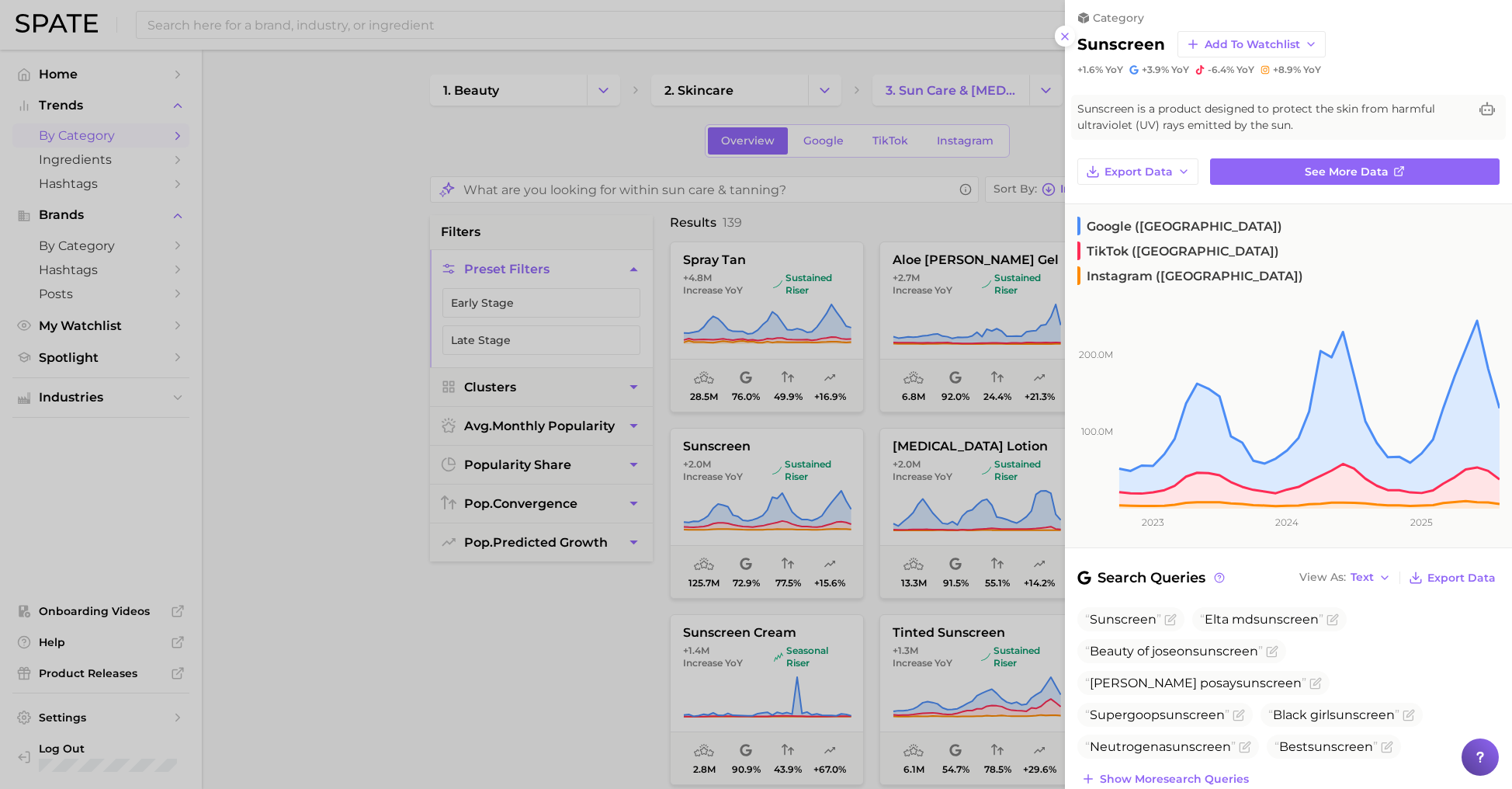
click at [939, 216] on div at bounding box center [756, 394] width 1512 height 789
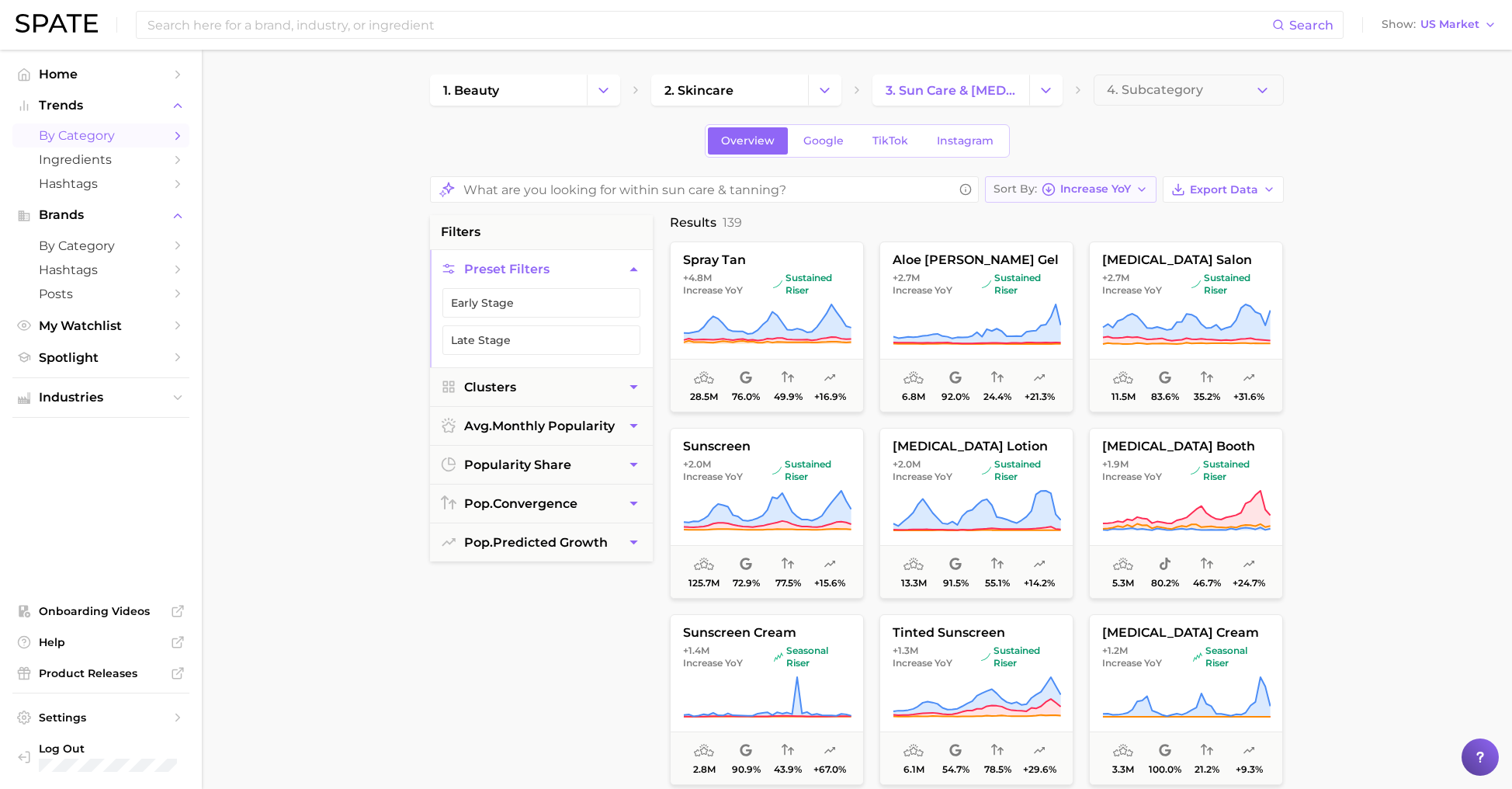
click at [1056, 186] on icon "button" at bounding box center [1048, 189] width 14 height 14
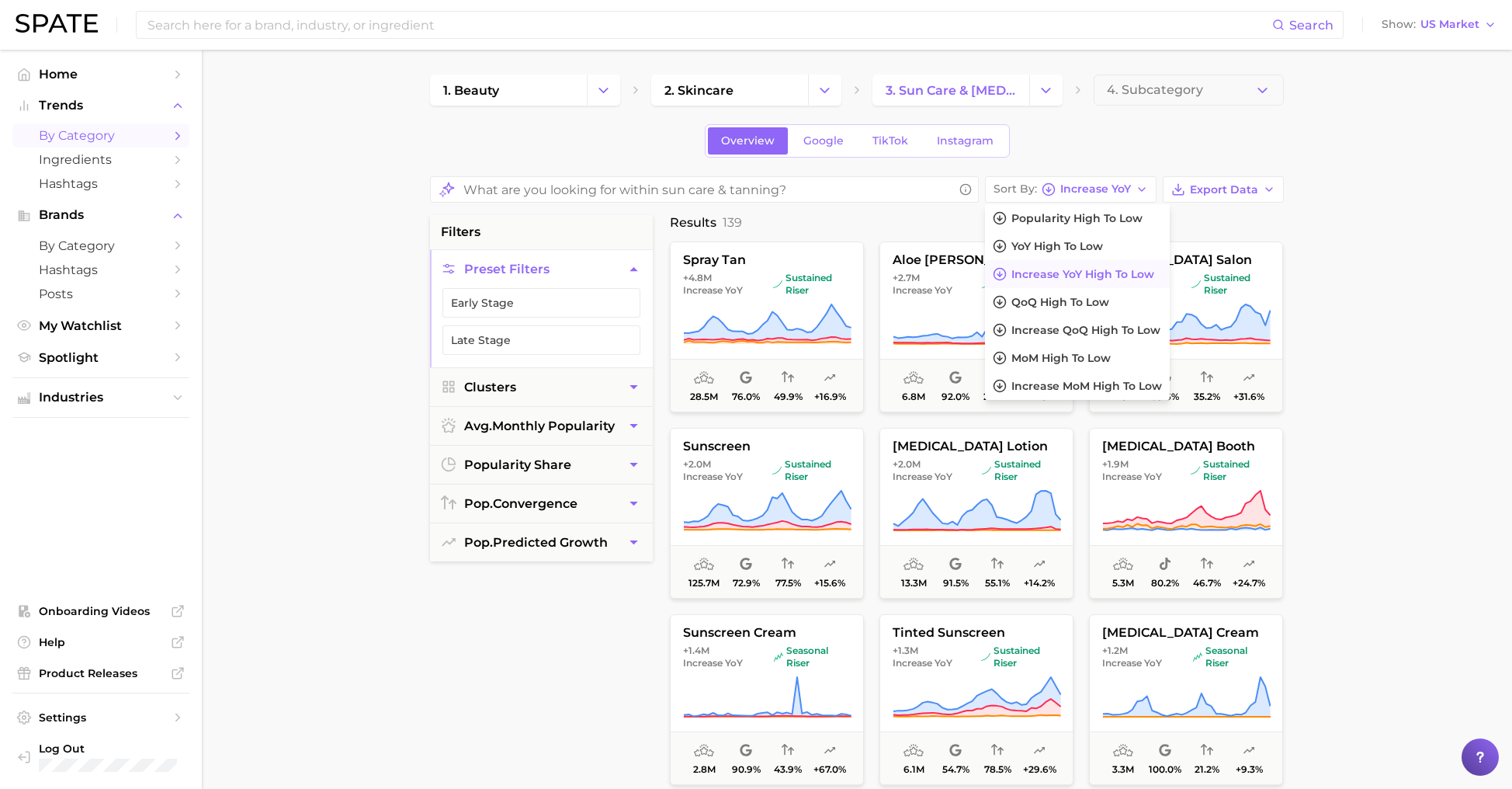
click at [1399, 428] on main "1. beauty 2. skincare 3. sun care & [MEDICAL_DATA] 4. Subcategory Overview Goog…" at bounding box center [857, 652] width 1310 height 1205
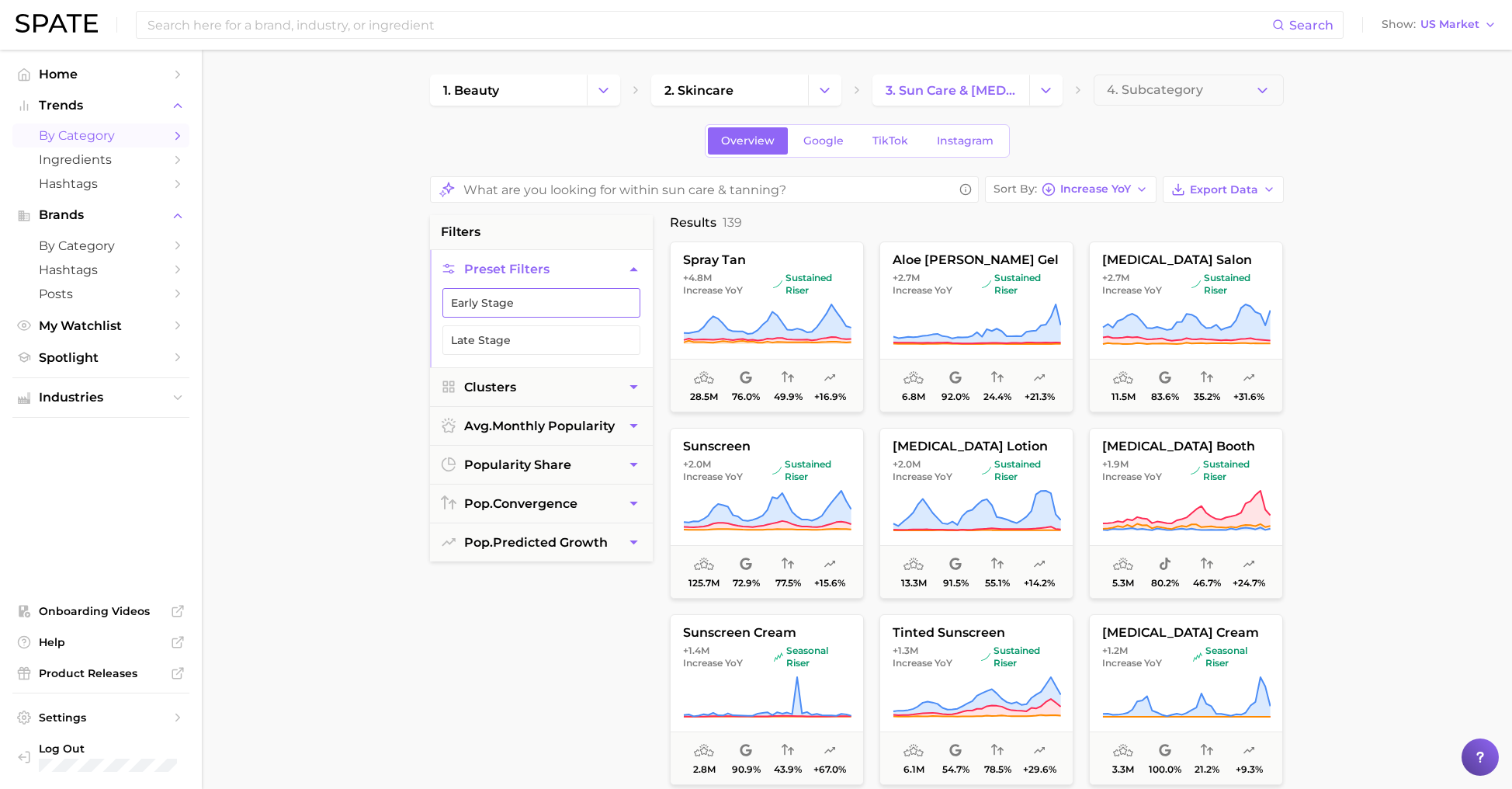
click at [550, 296] on button "Early Stage" at bounding box center [541, 302] width 198 height 29
